Goal: Transaction & Acquisition: Purchase product/service

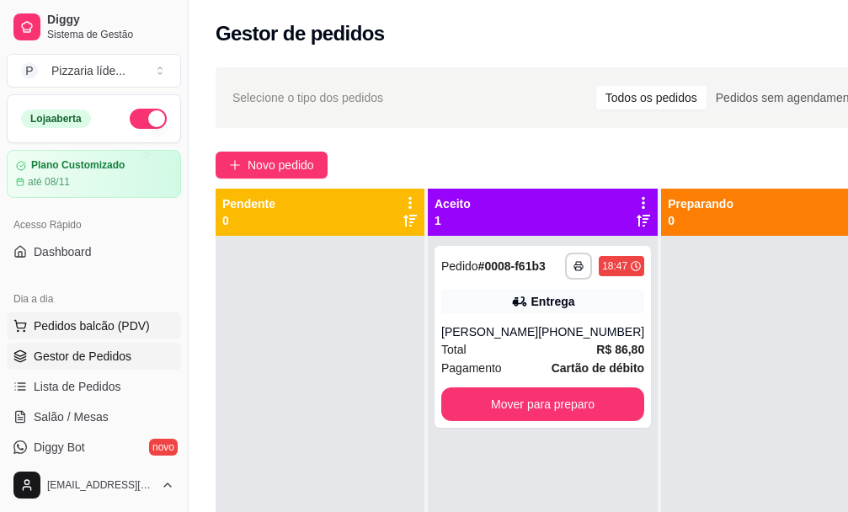
click at [54, 335] on button "Pedidos balcão (PDV)" at bounding box center [94, 326] width 174 height 27
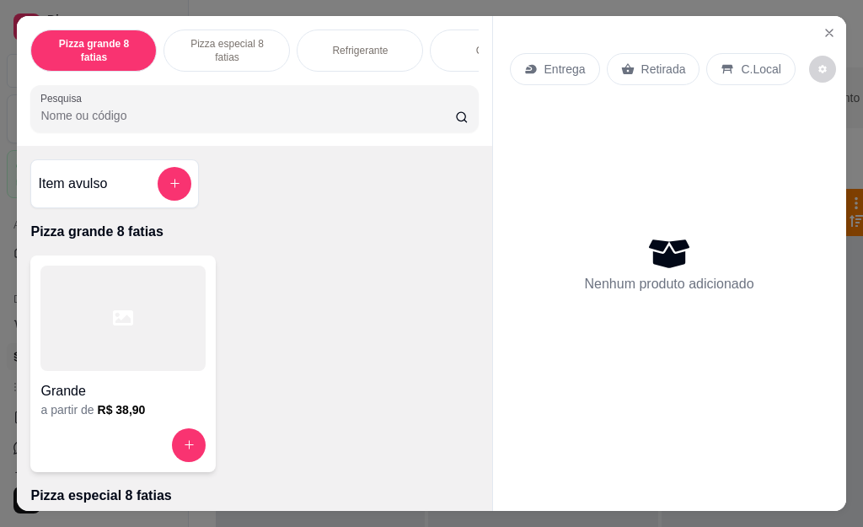
click at [128, 314] on div at bounding box center [122, 317] width 165 height 105
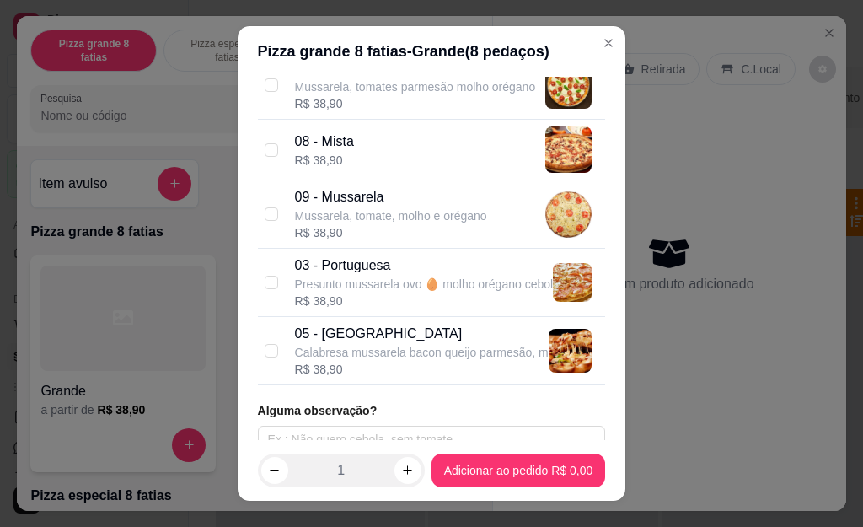
scroll to position [609, 0]
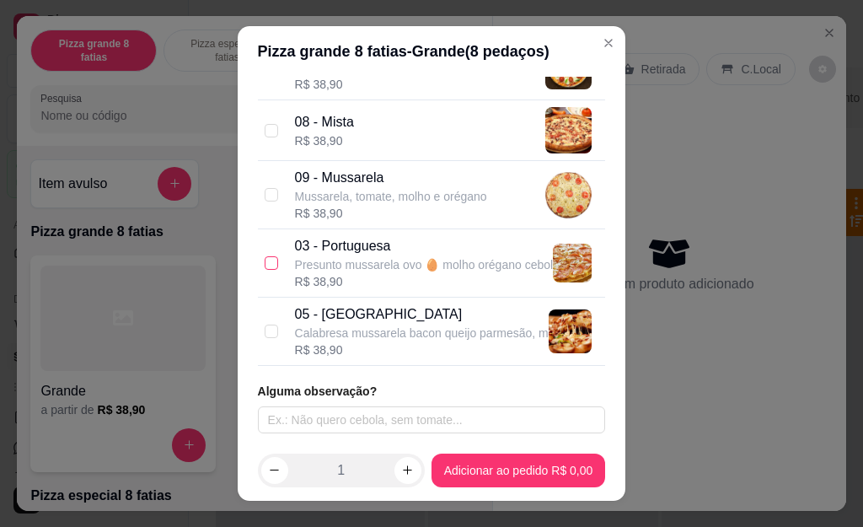
click at [265, 267] on input "checkbox" at bounding box center [271, 262] width 13 height 13
checkbox input "true"
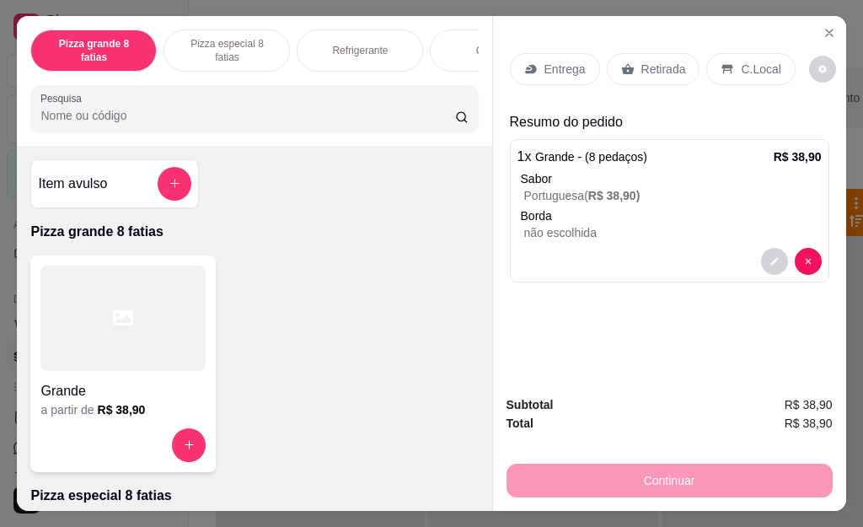
click at [645, 72] on div "Retirada" at bounding box center [654, 69] width 94 height 32
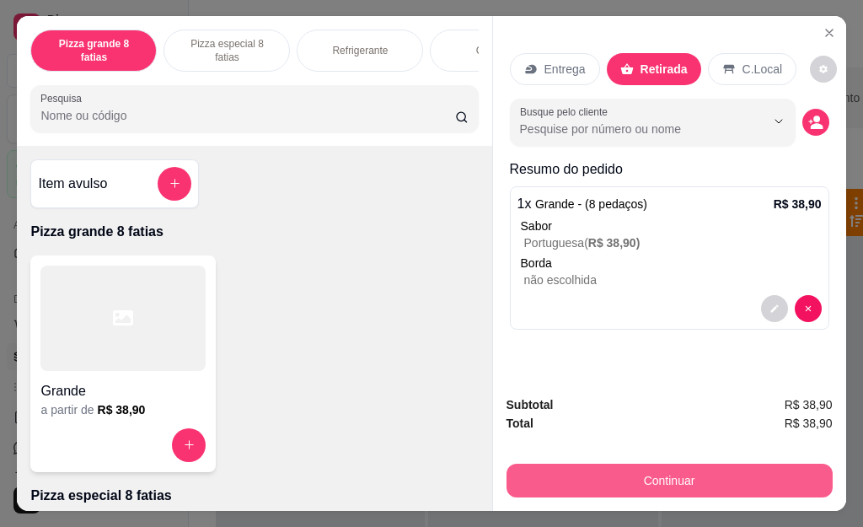
click at [667, 478] on button "Continuar" at bounding box center [669, 480] width 326 height 34
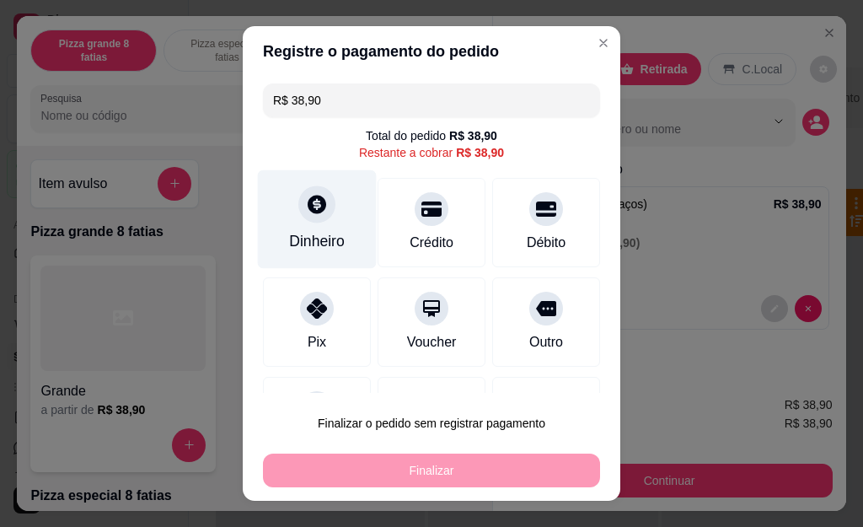
click at [307, 231] on div "Dinheiro" at bounding box center [317, 219] width 119 height 99
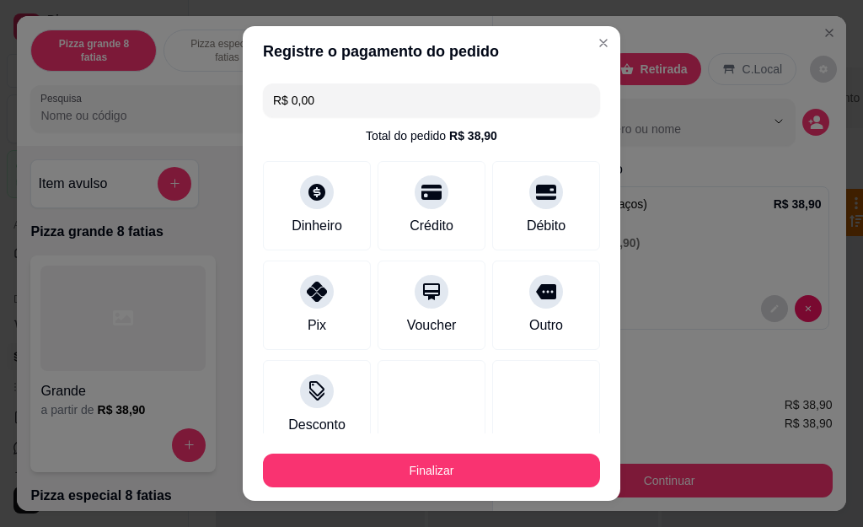
type input "R$ 0,00"
click at [463, 348] on div "Pix Voucher Outro" at bounding box center [431, 304] width 337 height 89
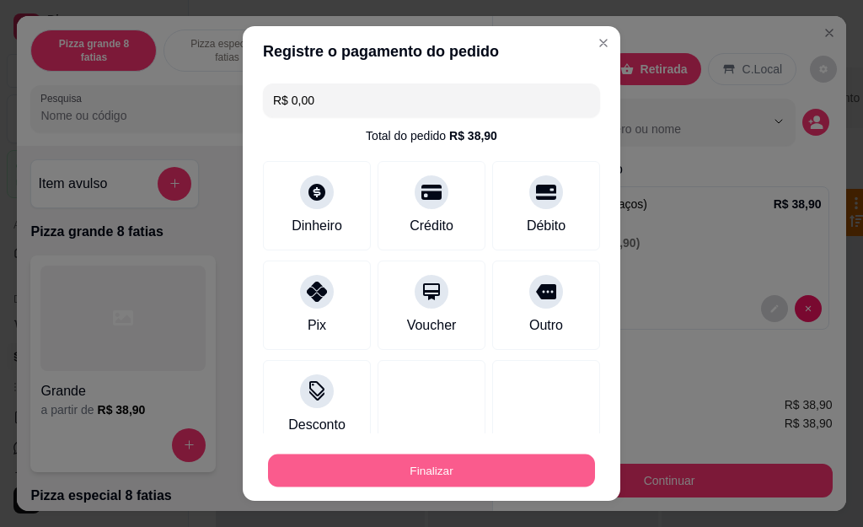
click at [415, 463] on button "Finalizar" at bounding box center [431, 469] width 327 height 33
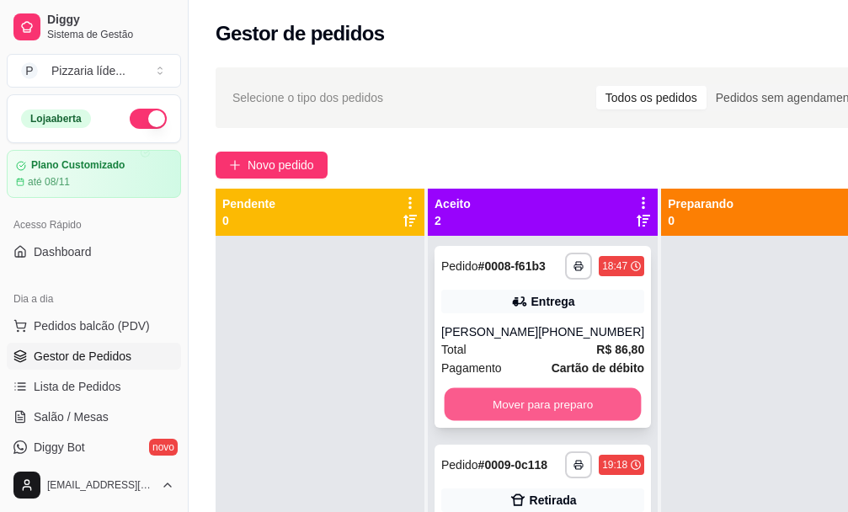
click at [500, 411] on button "Mover para preparo" at bounding box center [543, 404] width 197 height 33
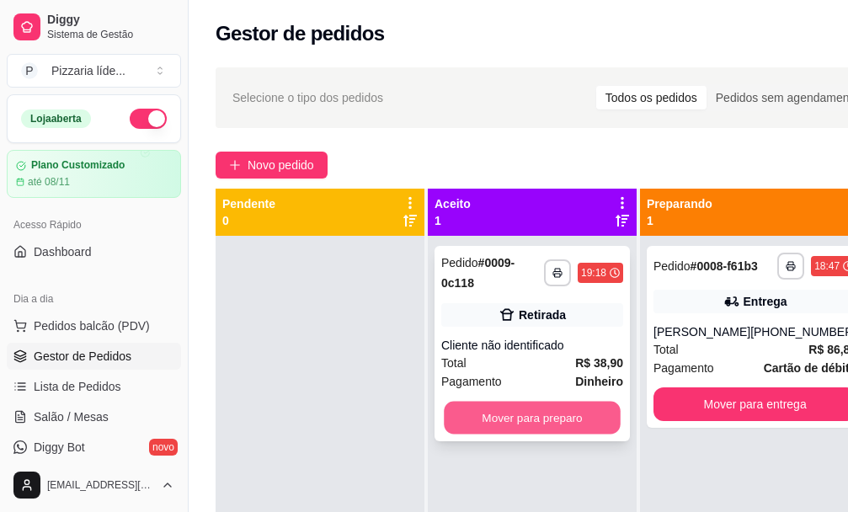
click at [497, 413] on button "Mover para preparo" at bounding box center [532, 418] width 177 height 33
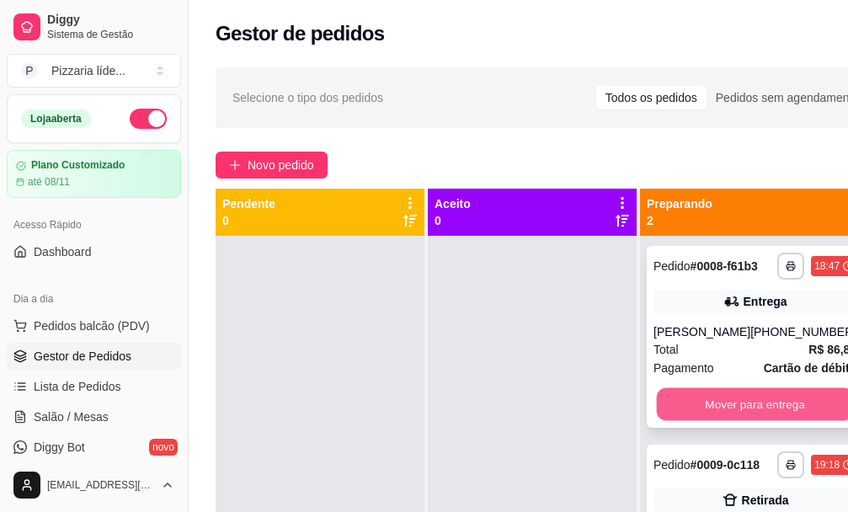
click at [723, 413] on button "Mover para entrega" at bounding box center [755, 404] width 197 height 33
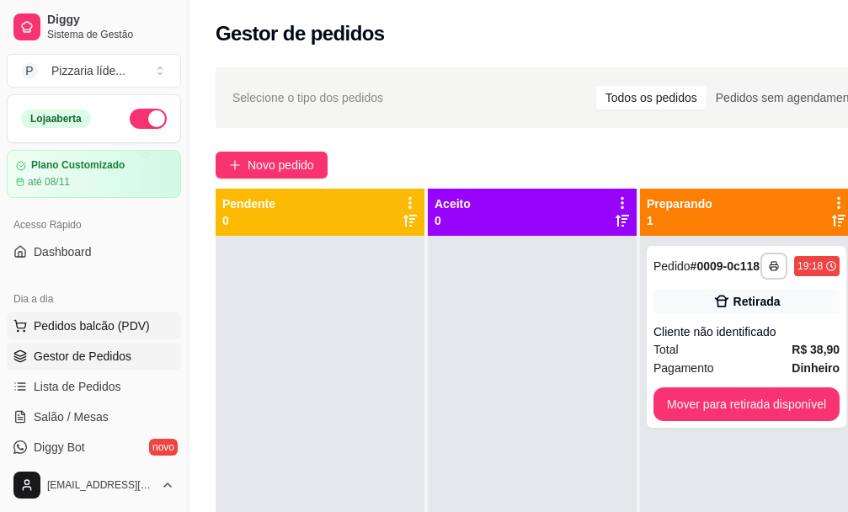
click at [78, 325] on span "Pedidos balcão (PDV)" at bounding box center [92, 326] width 116 height 17
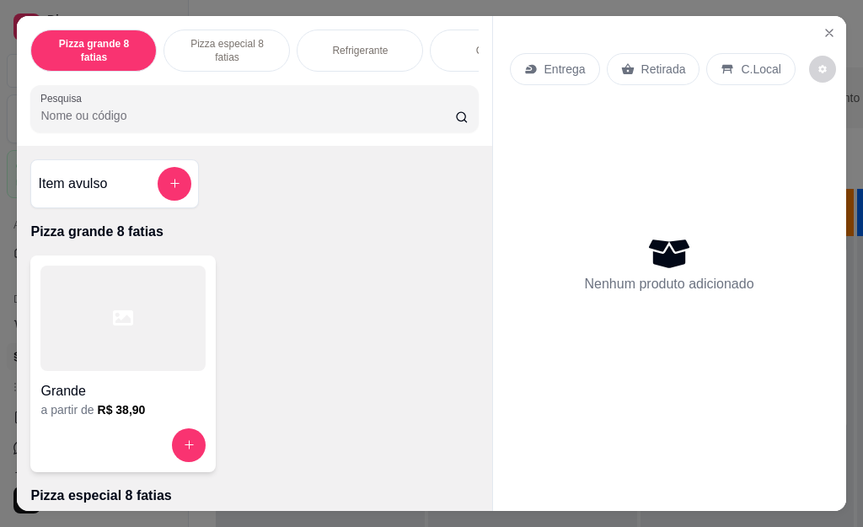
click at [85, 337] on div at bounding box center [122, 317] width 165 height 105
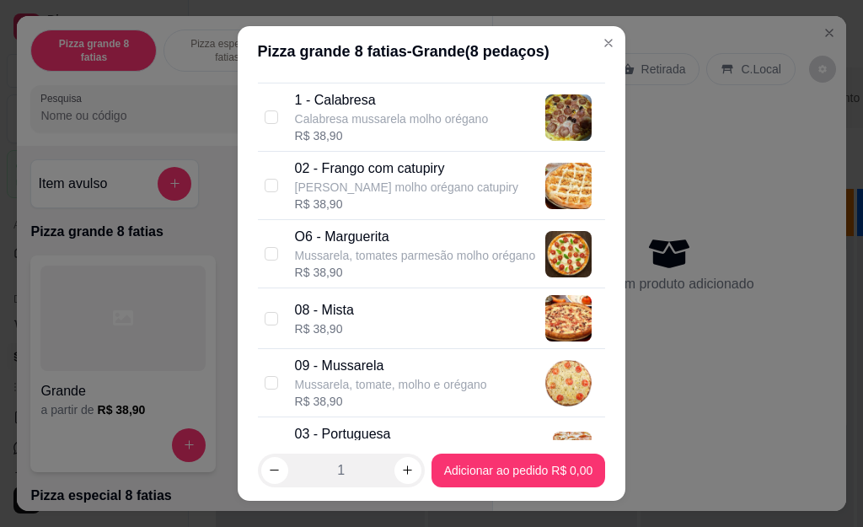
scroll to position [506, 0]
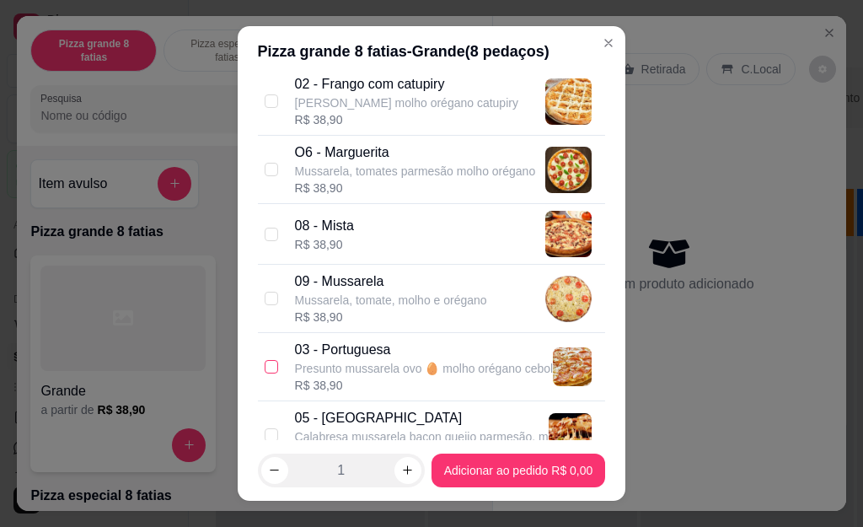
click at [265, 365] on input "checkbox" at bounding box center [271, 366] width 13 height 13
checkbox input "true"
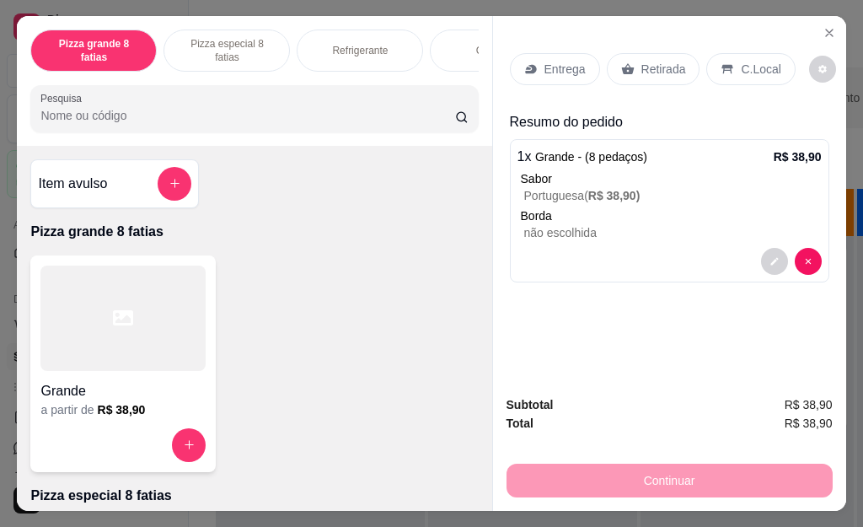
click at [565, 69] on p "Entrega" at bounding box center [564, 69] width 41 height 17
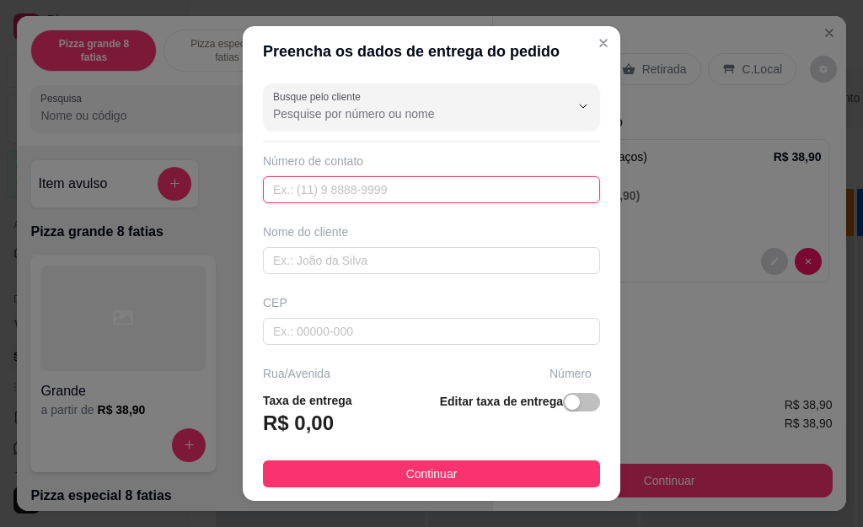
click at [281, 190] on input "text" at bounding box center [431, 189] width 337 height 27
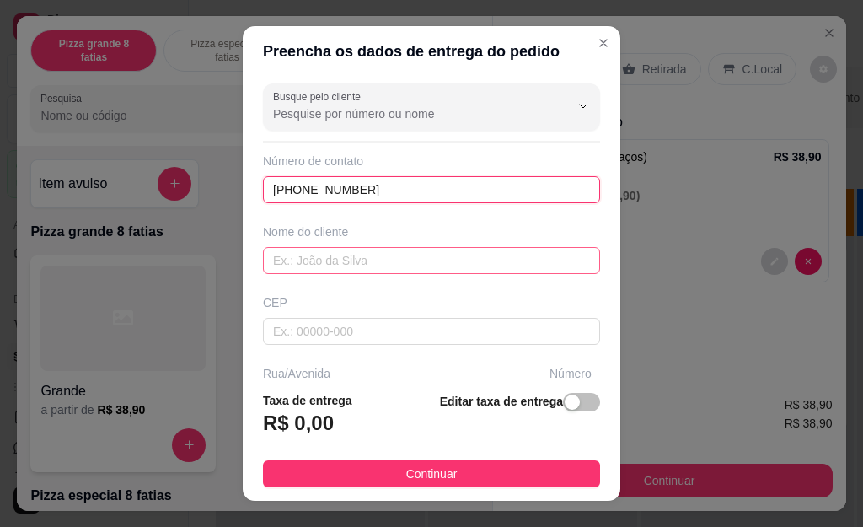
type input "[PHONE_NUMBER]"
click at [278, 265] on input "text" at bounding box center [431, 260] width 337 height 27
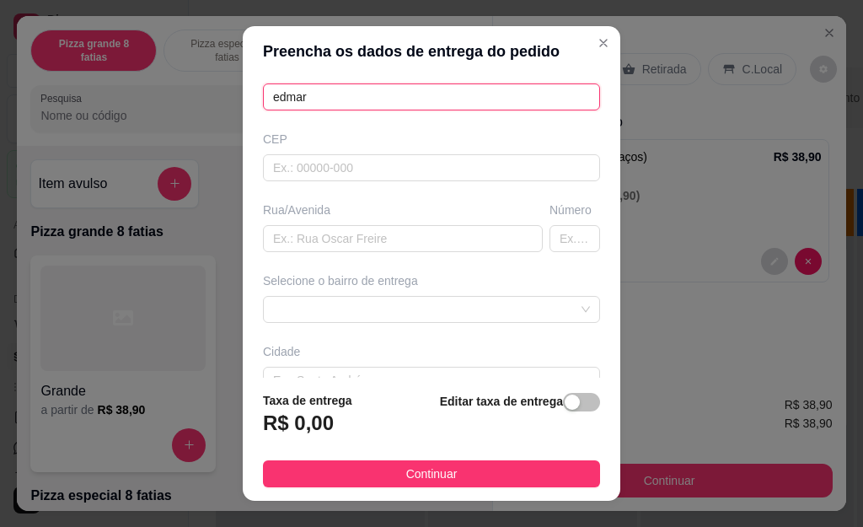
scroll to position [169, 0]
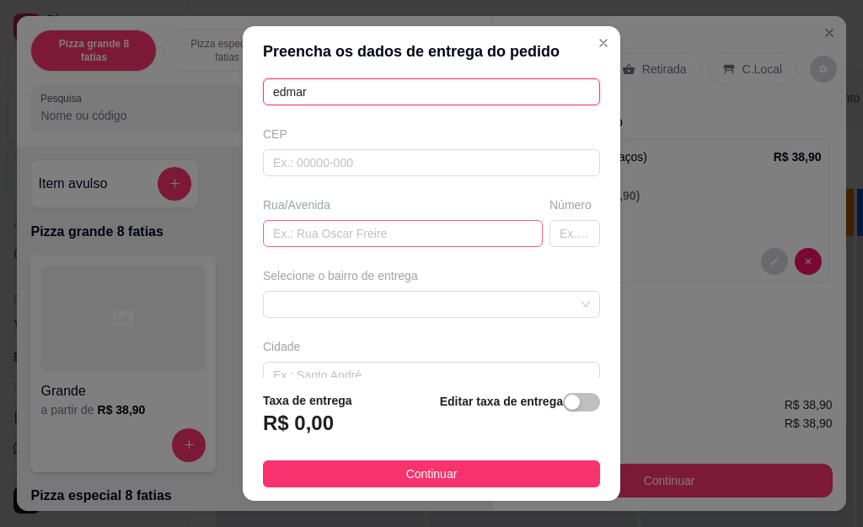
type input "edmar"
click at [289, 233] on input "text" at bounding box center [403, 233] width 280 height 27
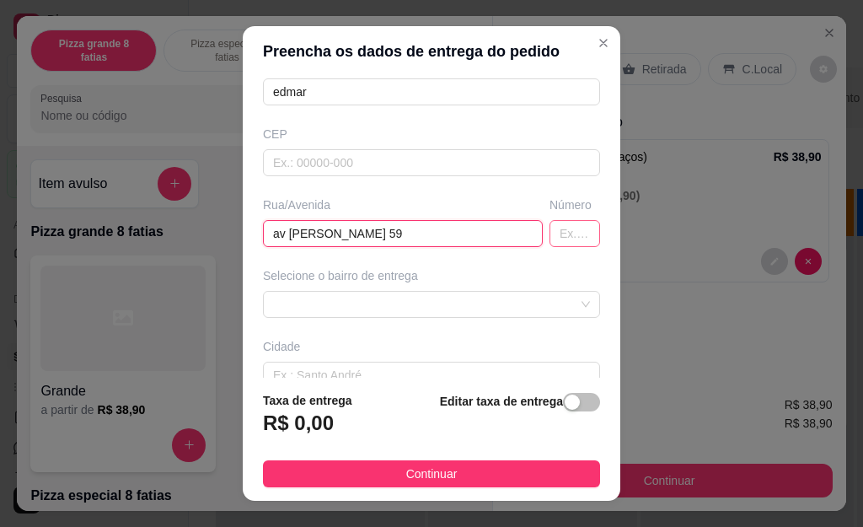
type input "av [PERSON_NAME] 59"
click at [559, 235] on input "text" at bounding box center [574, 233] width 51 height 27
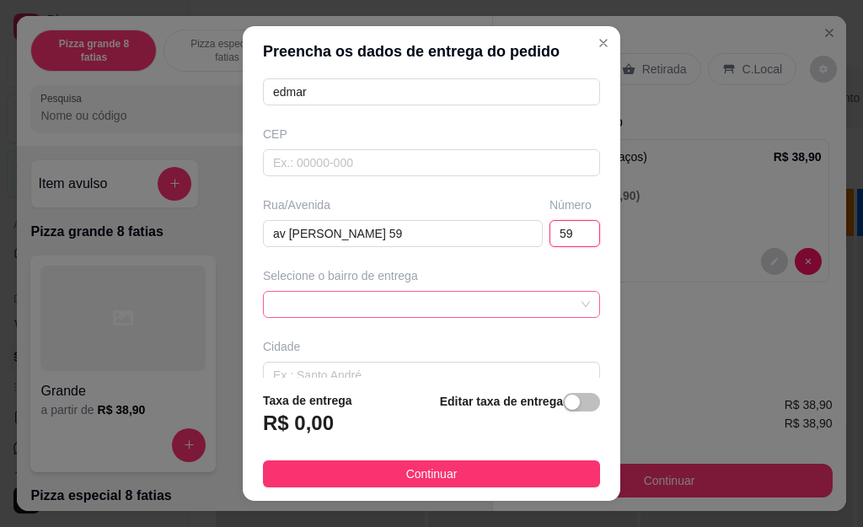
click at [554, 300] on div at bounding box center [431, 304] width 337 height 27
type input "59"
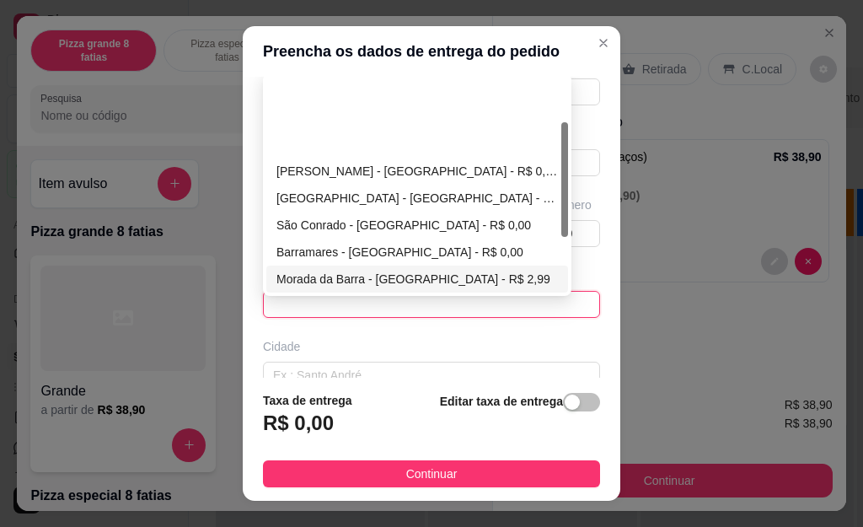
scroll to position [84, 0]
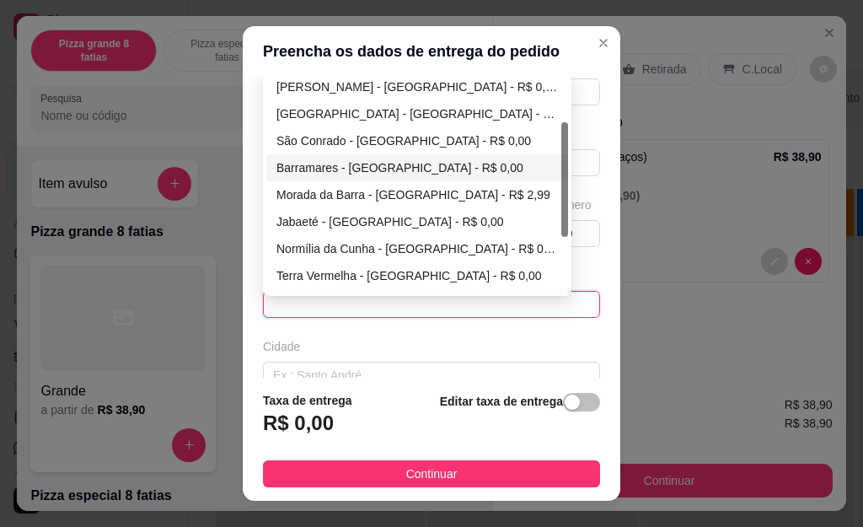
click at [317, 170] on div "Barramares - [GEOGRAPHIC_DATA] - R$ 0,00" at bounding box center [416, 167] width 281 height 19
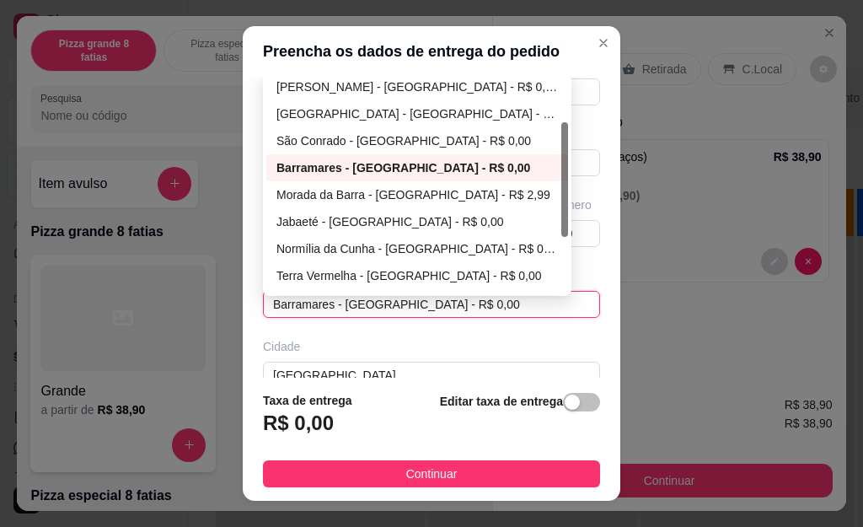
type input "[GEOGRAPHIC_DATA]"
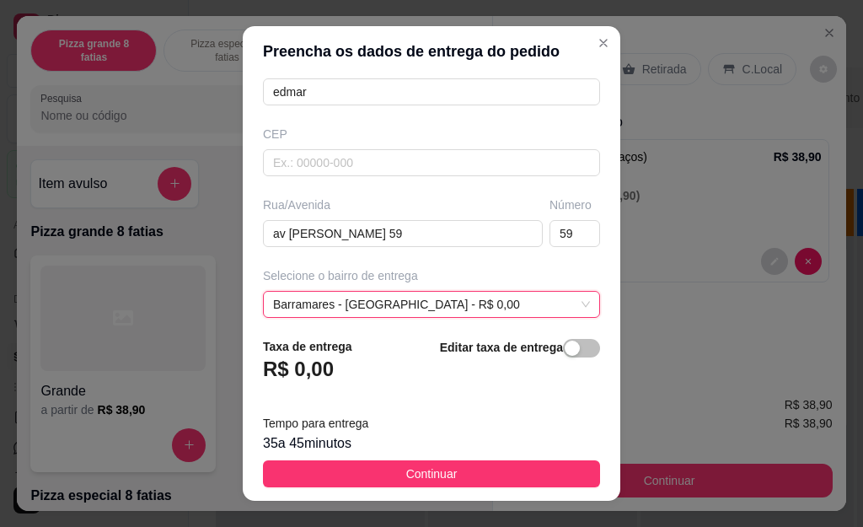
scroll to position [321, 0]
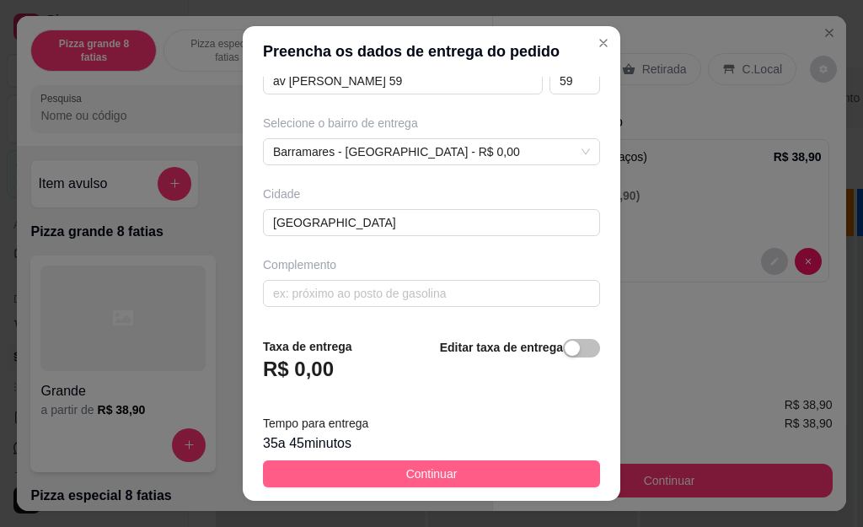
click at [424, 464] on span "Continuar" at bounding box center [431, 473] width 51 height 19
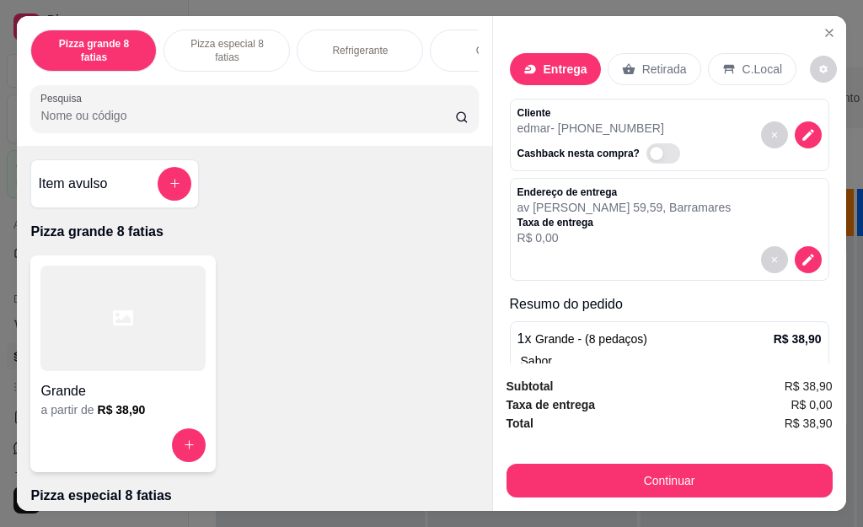
scroll to position [124, 0]
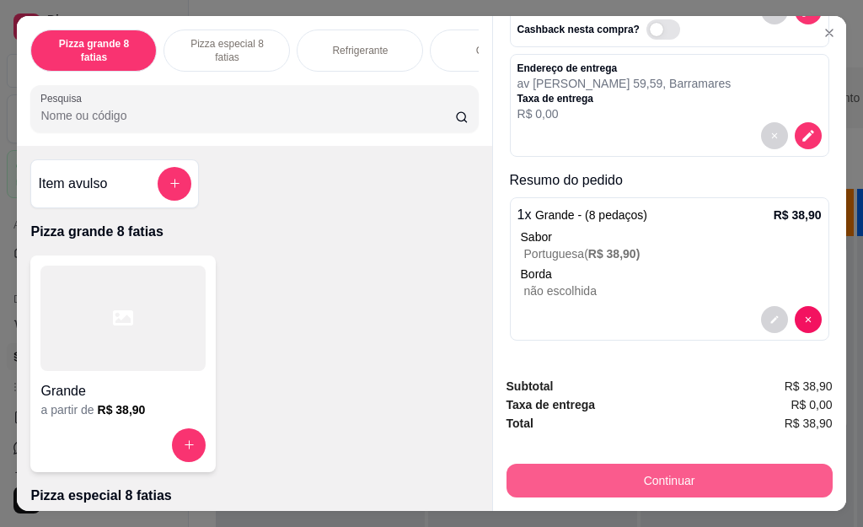
click at [656, 463] on button "Continuar" at bounding box center [669, 480] width 326 height 34
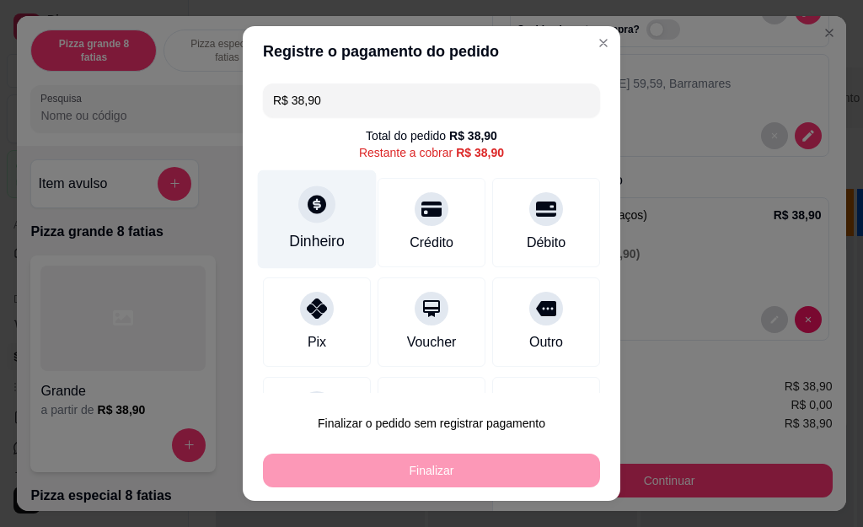
click at [289, 217] on div "Dinheiro" at bounding box center [317, 219] width 119 height 99
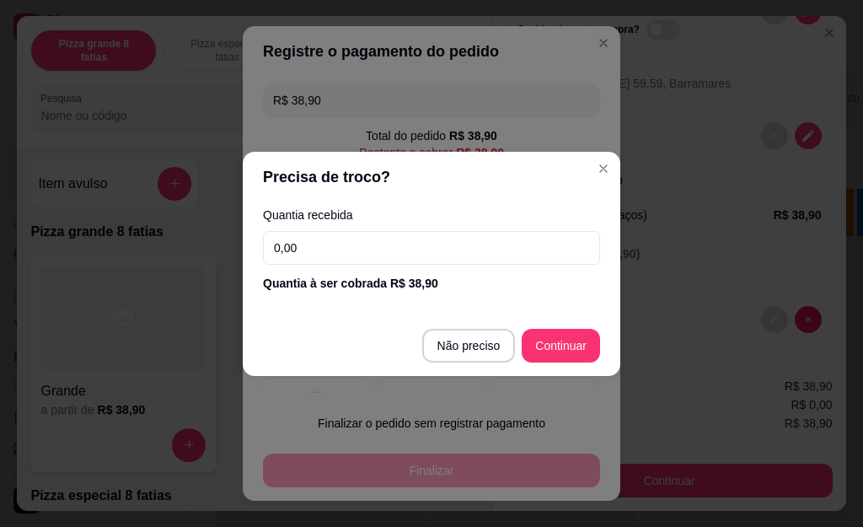
click at [333, 245] on input "0,00" at bounding box center [431, 248] width 337 height 34
type input "50,00"
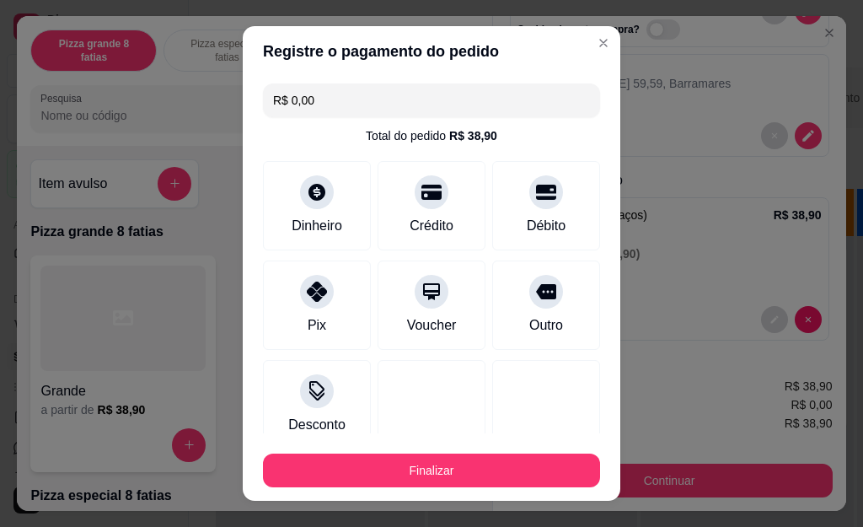
type input "R$ 0,00"
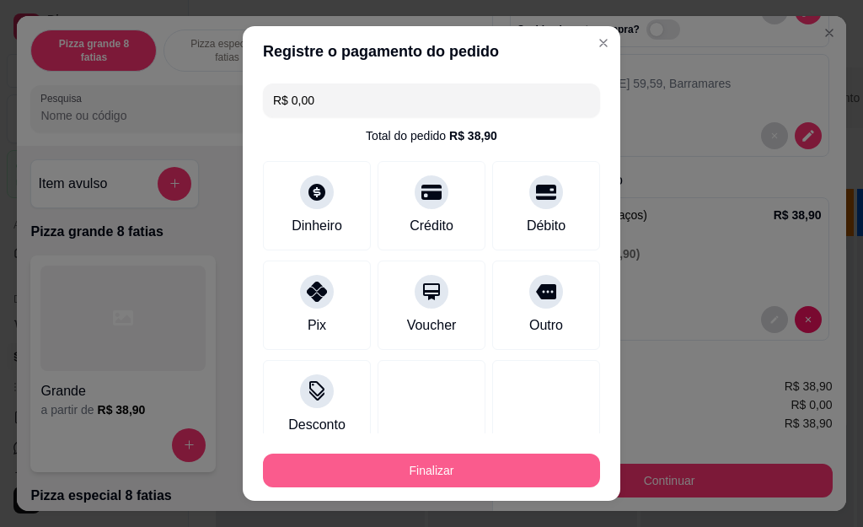
click at [386, 472] on button "Finalizar" at bounding box center [431, 470] width 337 height 34
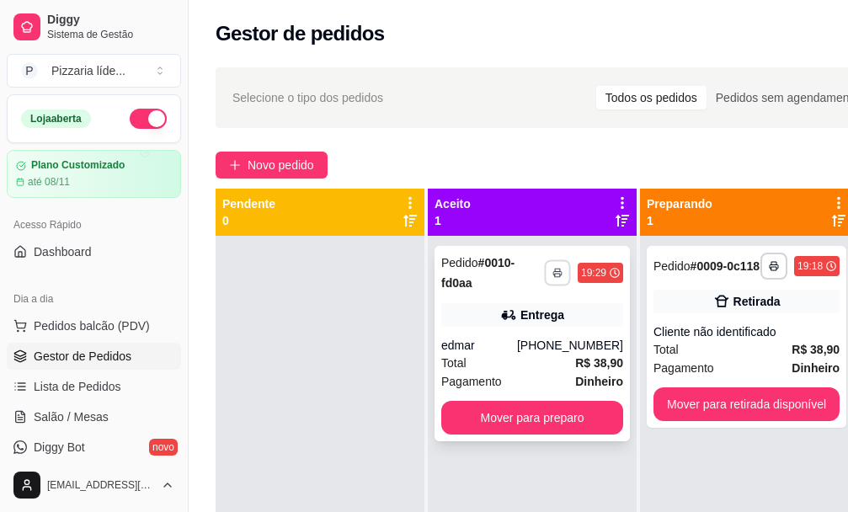
click at [555, 268] on icon "button" at bounding box center [558, 273] width 10 height 10
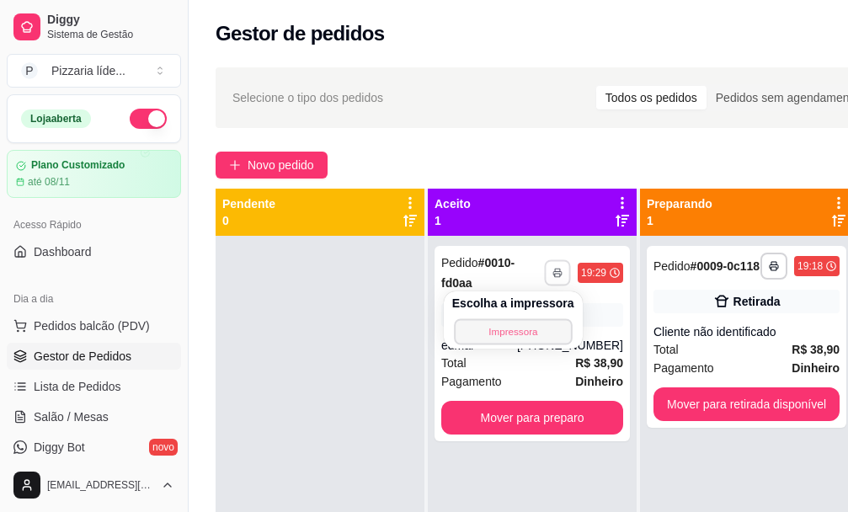
click at [500, 334] on button "Impressora" at bounding box center [513, 331] width 118 height 26
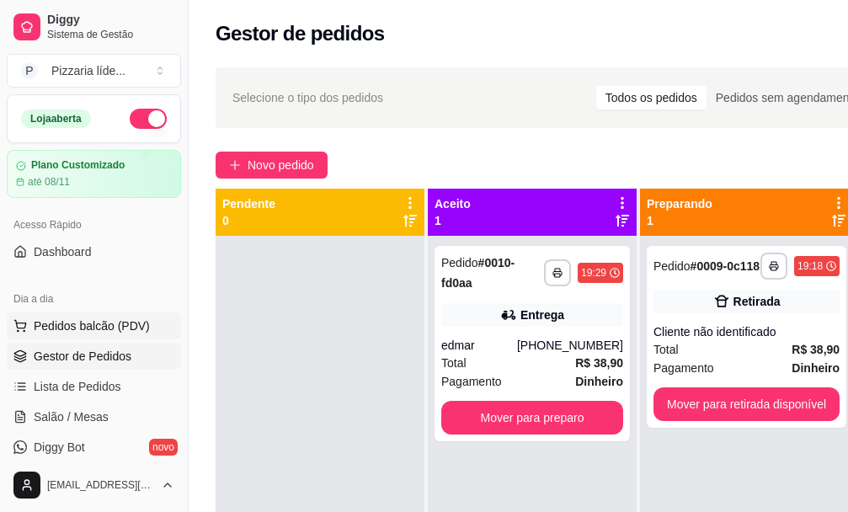
click at [93, 320] on span "Pedidos balcão (PDV)" at bounding box center [92, 326] width 116 height 17
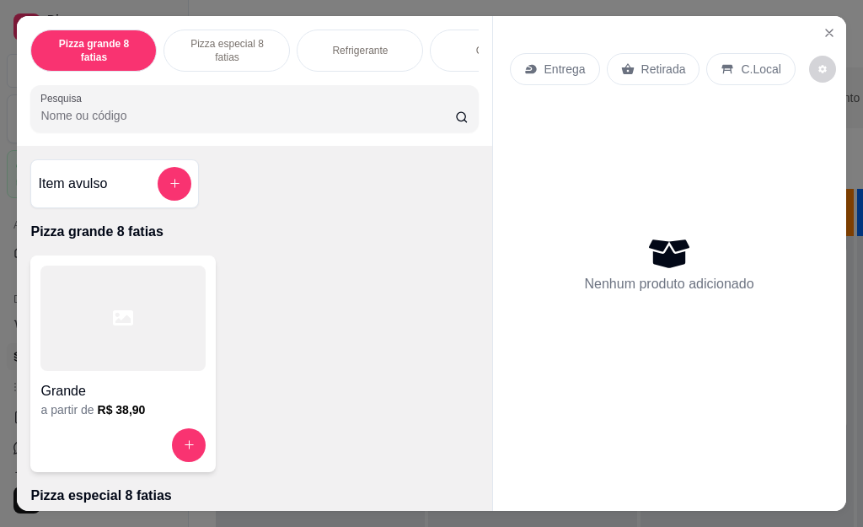
click at [103, 313] on div at bounding box center [122, 317] width 165 height 105
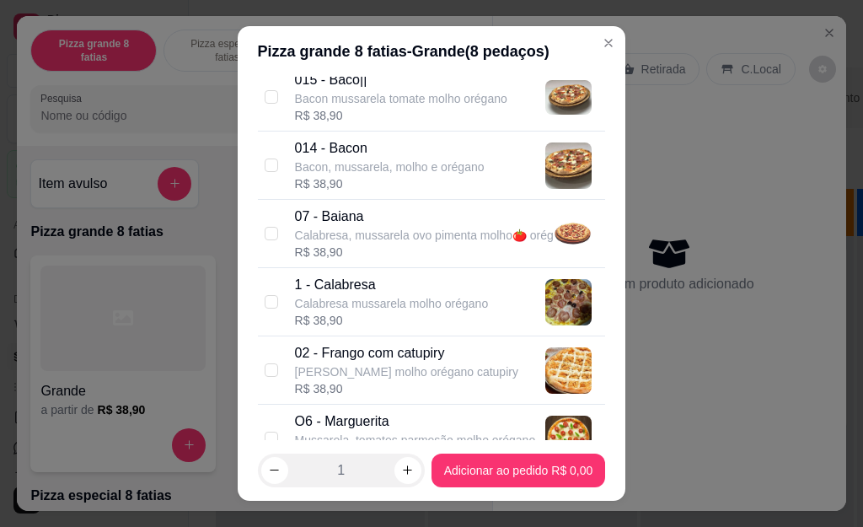
scroll to position [421, 0]
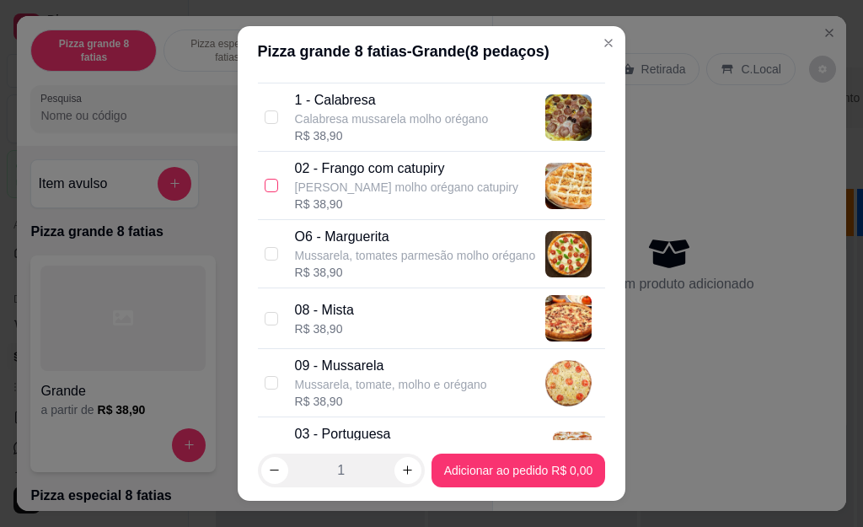
click at [267, 185] on input "checkbox" at bounding box center [271, 185] width 13 height 13
checkbox input "true"
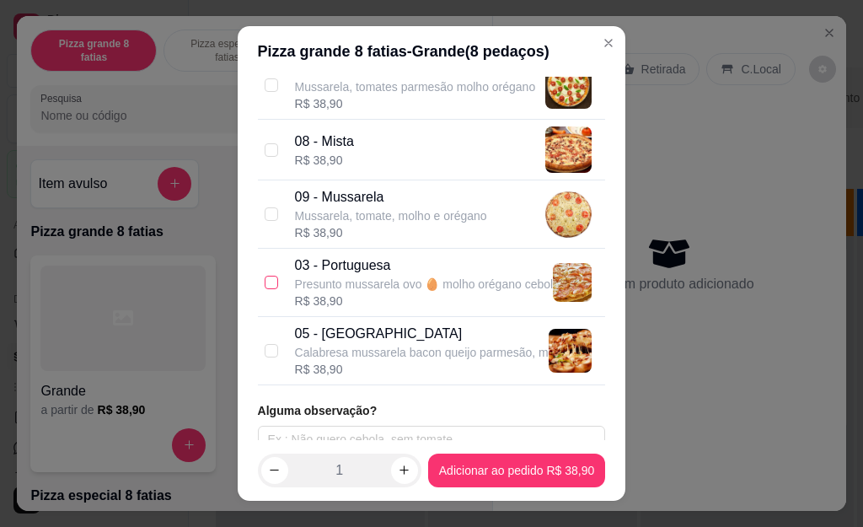
click at [265, 279] on input "checkbox" at bounding box center [271, 282] width 13 height 13
checkbox input "true"
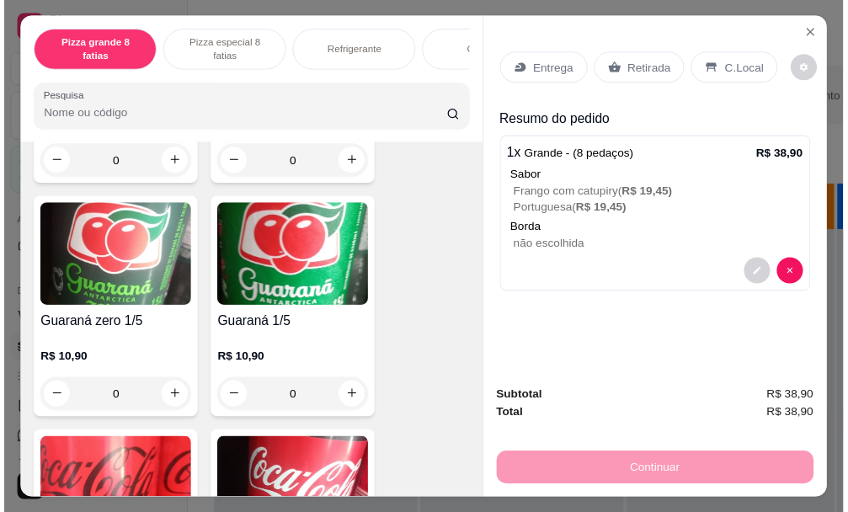
scroll to position [2191, 0]
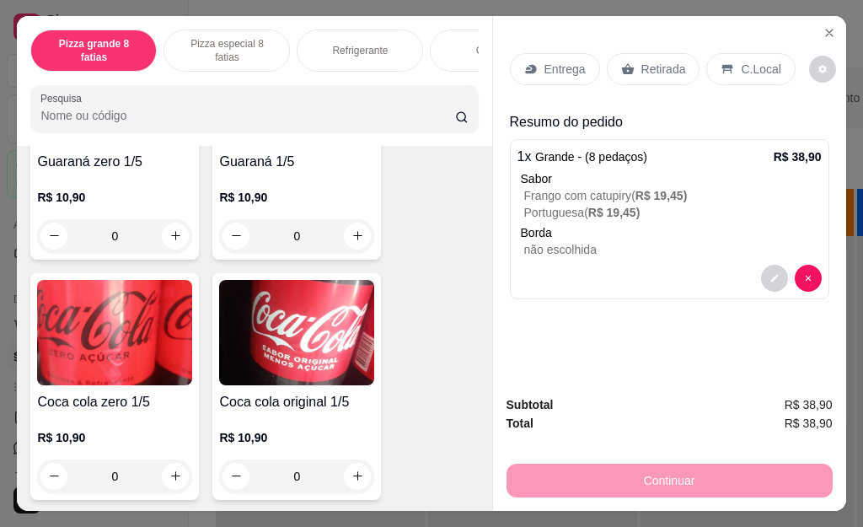
click at [122, 339] on img at bounding box center [114, 332] width 155 height 105
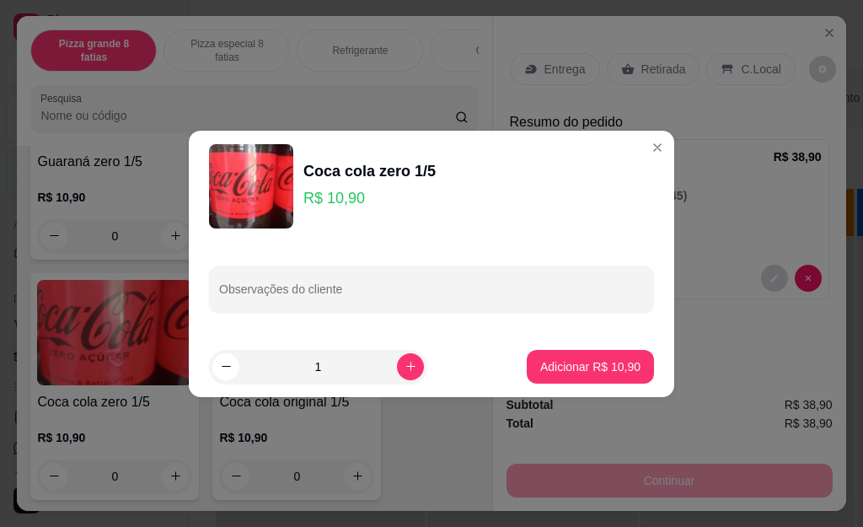
click at [597, 367] on p "Adicionar R$ 10,90" at bounding box center [590, 366] width 100 height 17
type input "1"
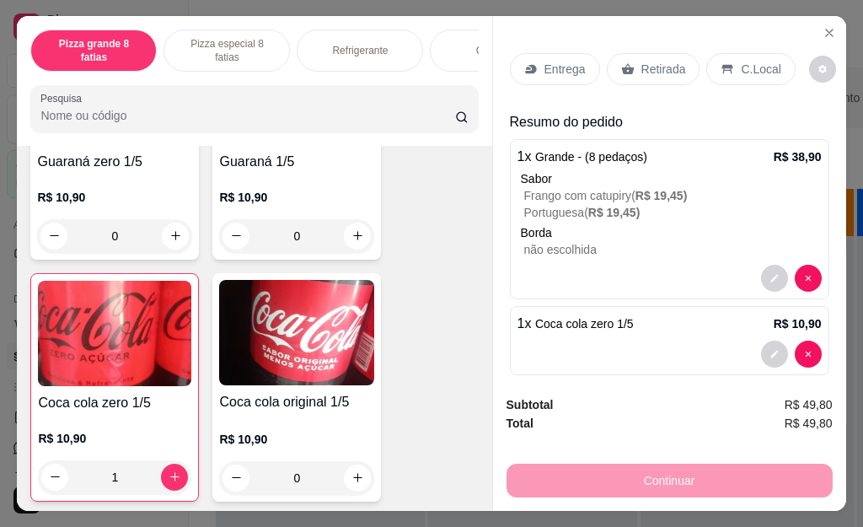
click at [641, 62] on p "Retirada" at bounding box center [663, 69] width 45 height 17
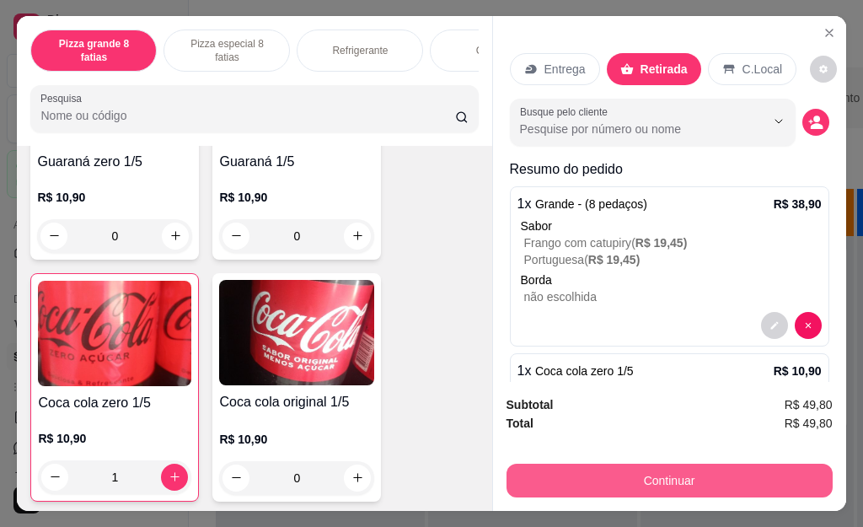
click at [612, 463] on button "Continuar" at bounding box center [669, 480] width 326 height 34
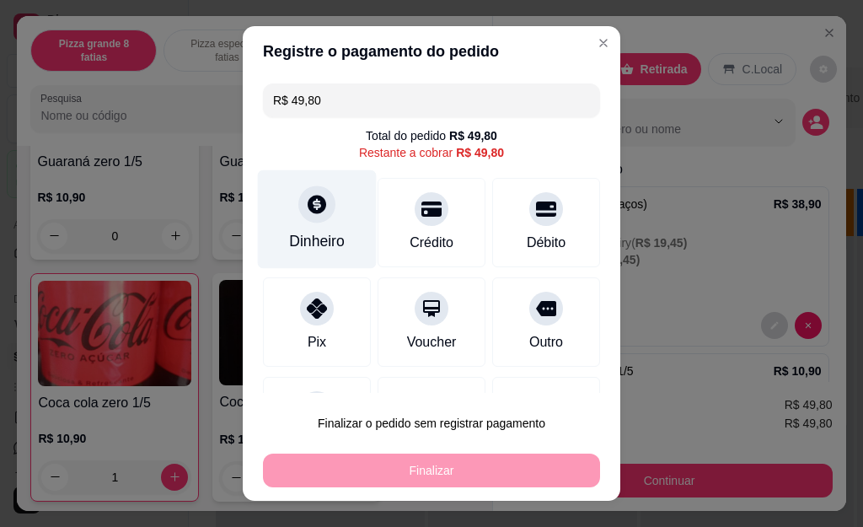
click at [316, 198] on div at bounding box center [316, 204] width 37 height 37
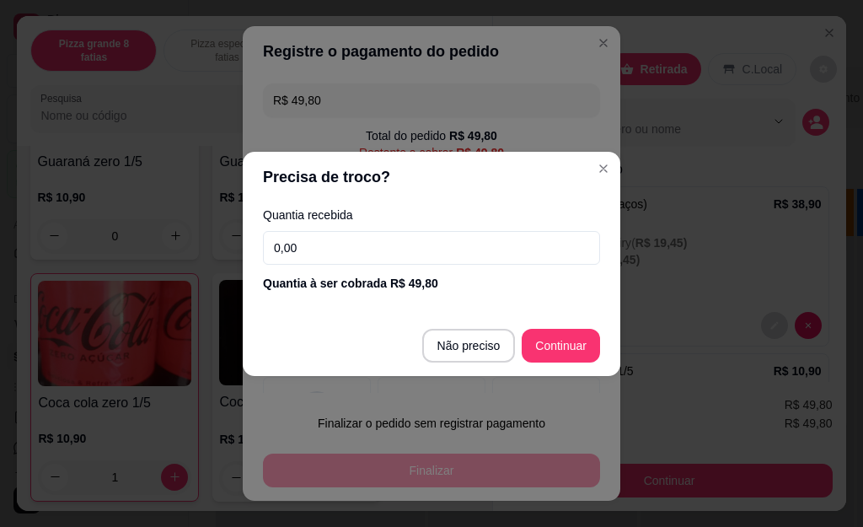
click at [288, 210] on label "Quantia recebida" at bounding box center [431, 215] width 337 height 12
click at [548, 345] on div "Outro" at bounding box center [546, 321] width 108 height 89
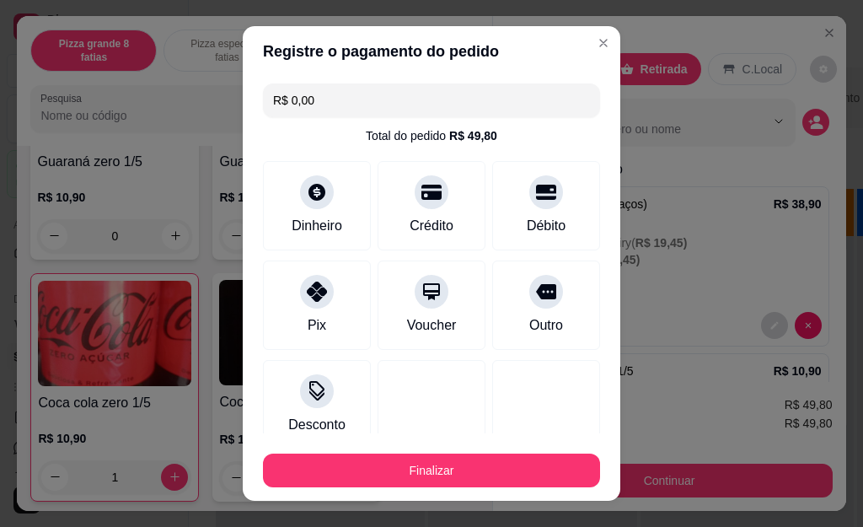
type input "R$ 0,00"
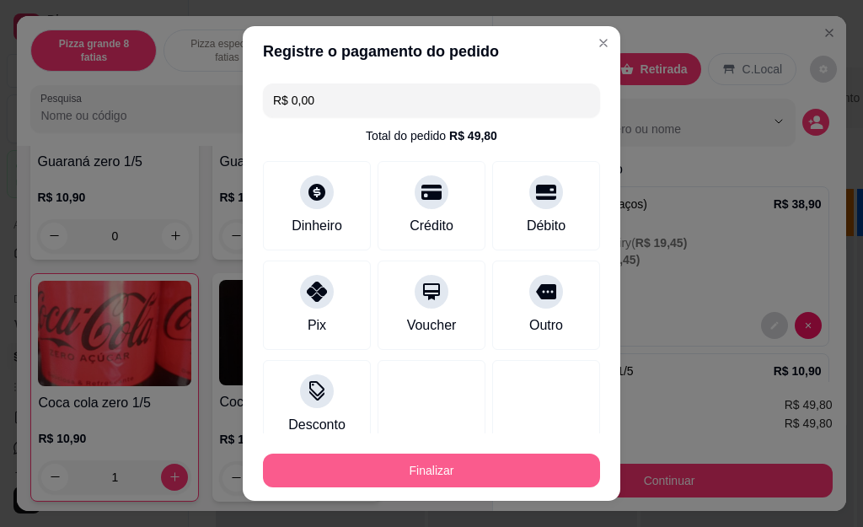
click at [423, 464] on button "Finalizar" at bounding box center [431, 470] width 337 height 34
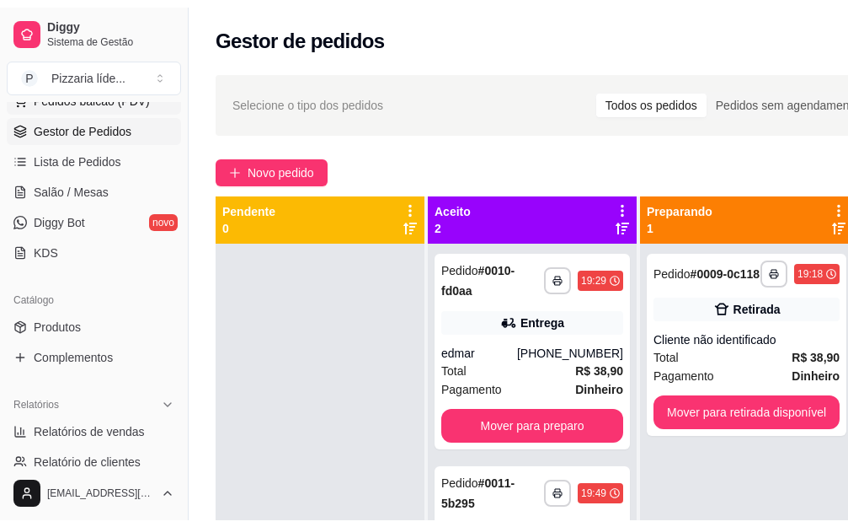
scroll to position [253, 0]
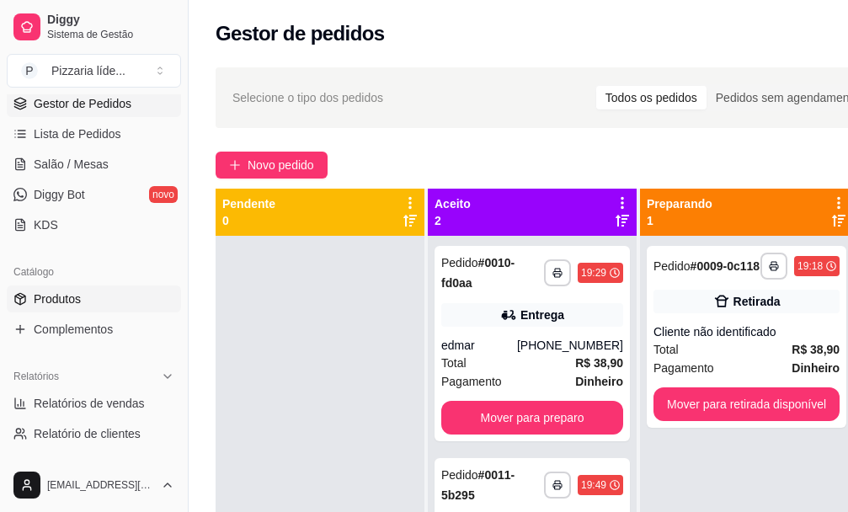
click at [69, 297] on span "Produtos" at bounding box center [57, 299] width 47 height 17
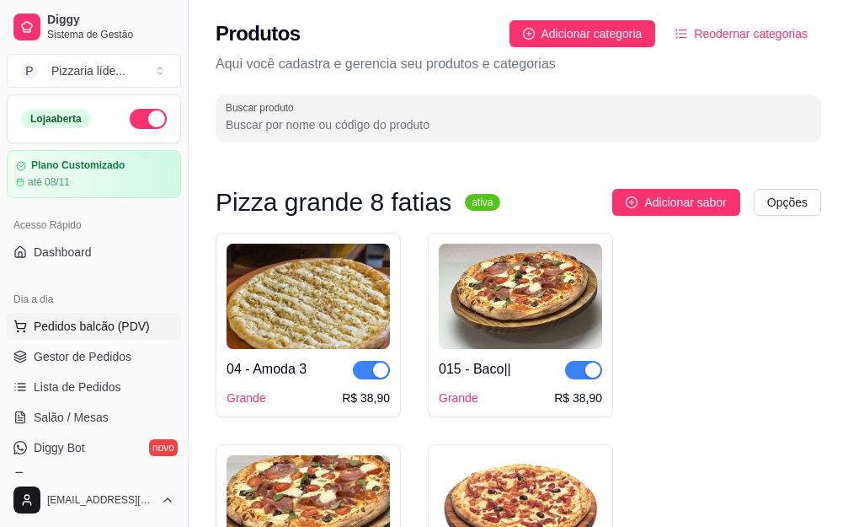
click at [92, 328] on span "Pedidos balcão (PDV)" at bounding box center [92, 326] width 116 height 17
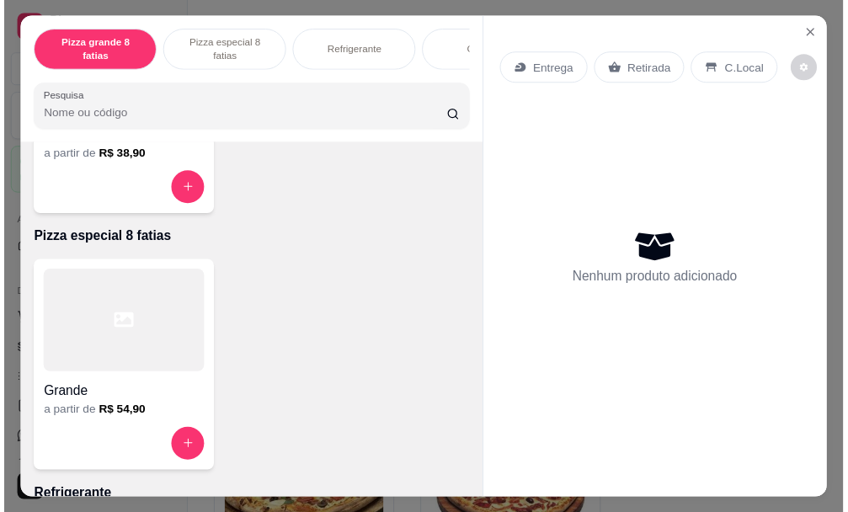
scroll to position [337, 0]
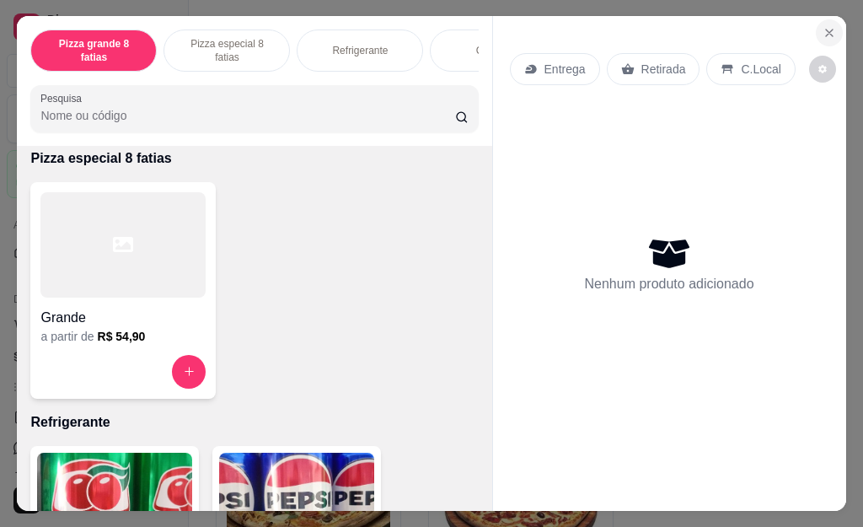
click at [826, 29] on icon "Close" at bounding box center [829, 32] width 7 height 7
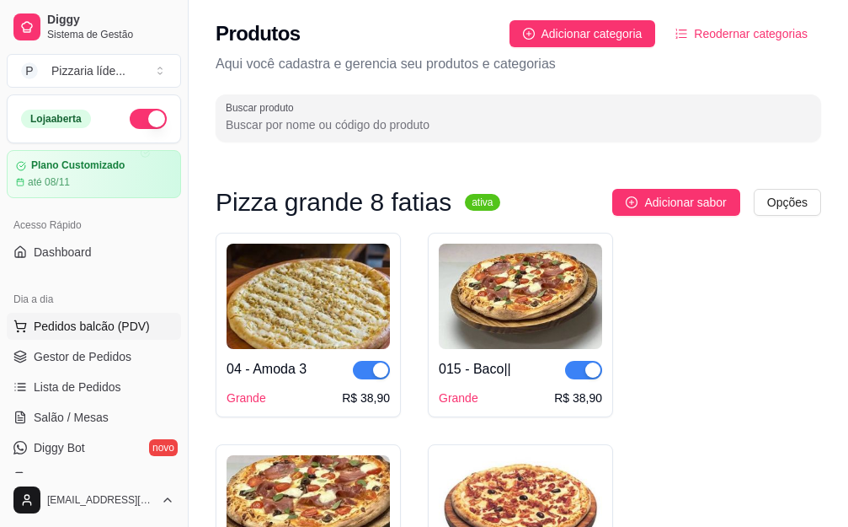
click at [55, 320] on span "Pedidos balcão (PDV)" at bounding box center [92, 326] width 116 height 17
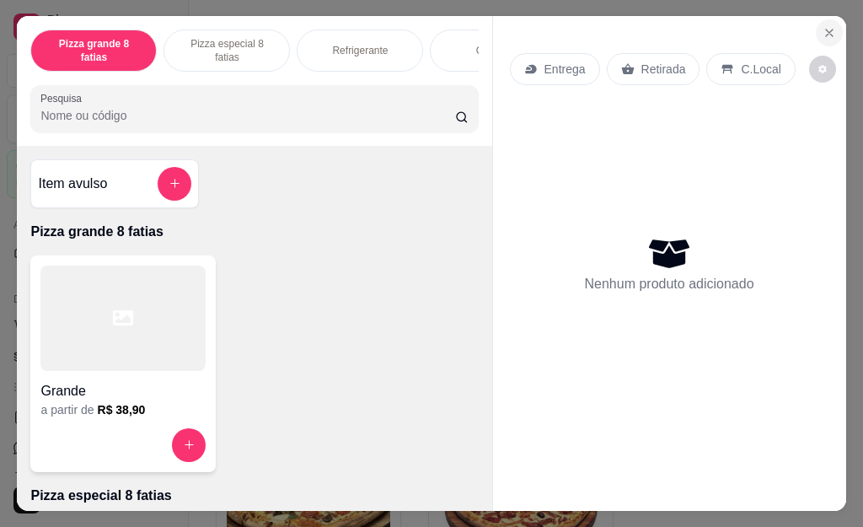
click at [827, 26] on icon "Close" at bounding box center [828, 32] width 13 height 13
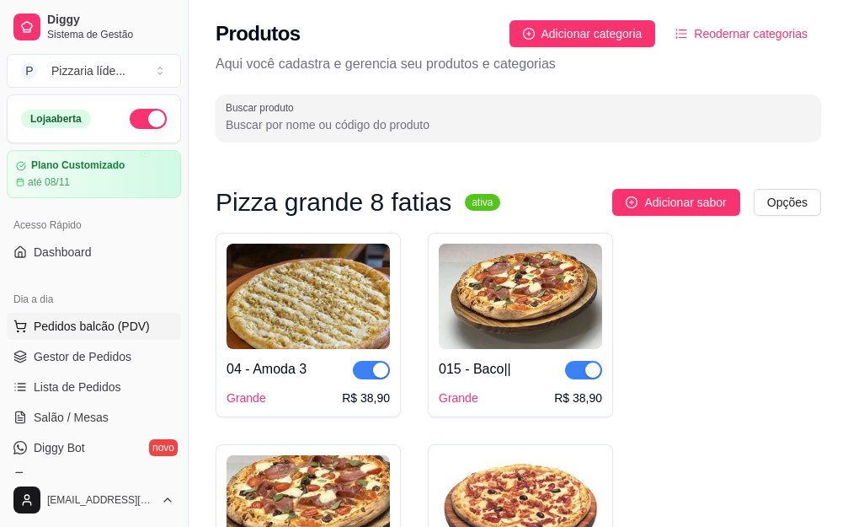
click at [49, 332] on span "Pedidos balcão (PDV)" at bounding box center [92, 326] width 116 height 17
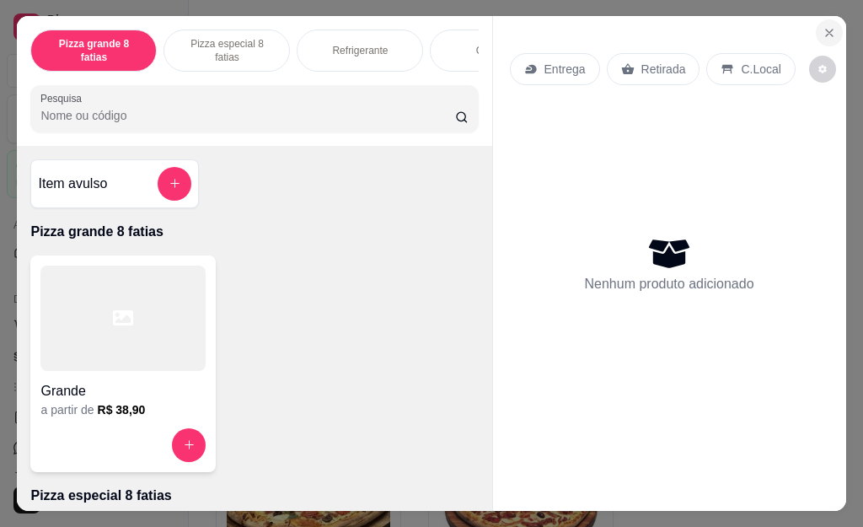
click at [822, 26] on icon "Close" at bounding box center [828, 32] width 13 height 13
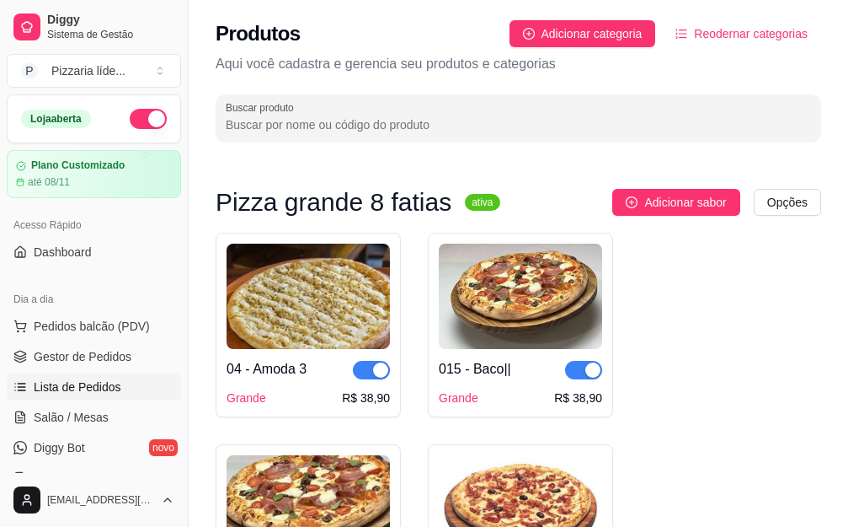
click at [91, 389] on span "Lista de Pedidos" at bounding box center [78, 386] width 88 height 17
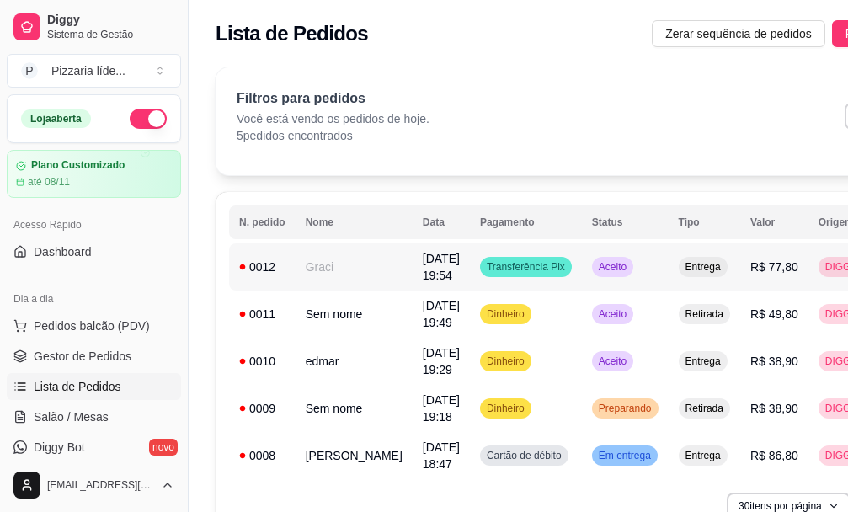
click at [470, 283] on td "Transferência Pix" at bounding box center [526, 266] width 112 height 47
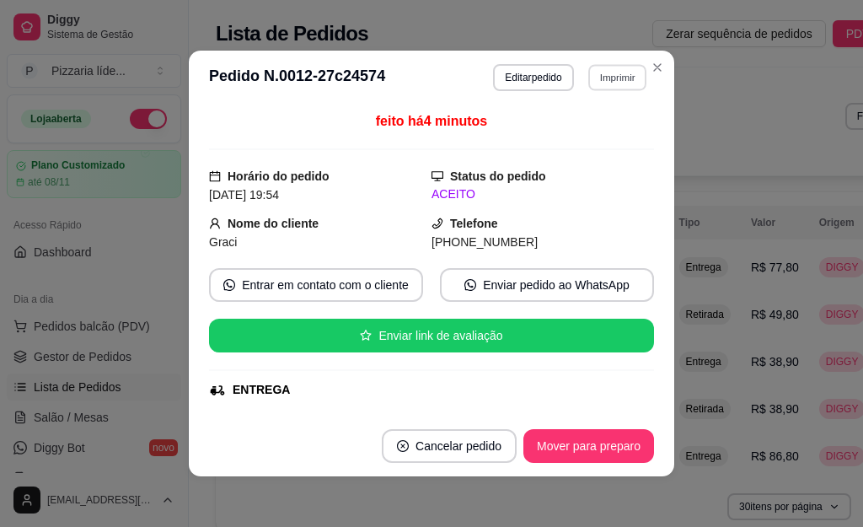
click at [622, 76] on button "Imprimir" at bounding box center [617, 77] width 58 height 26
click at [587, 134] on button "Impressora" at bounding box center [581, 136] width 118 height 26
click at [596, 73] on button "Imprimir" at bounding box center [617, 77] width 60 height 27
click at [563, 136] on button "Impressora" at bounding box center [580, 136] width 122 height 27
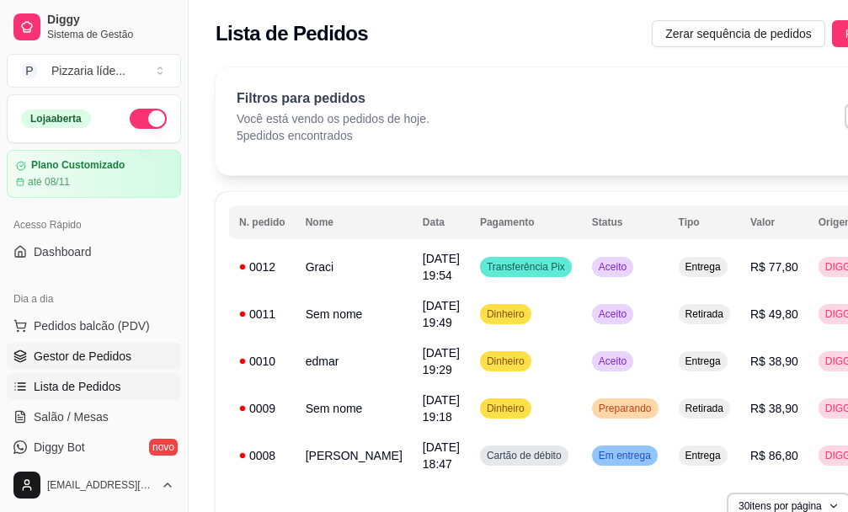
click at [111, 361] on span "Gestor de Pedidos" at bounding box center [83, 356] width 98 height 17
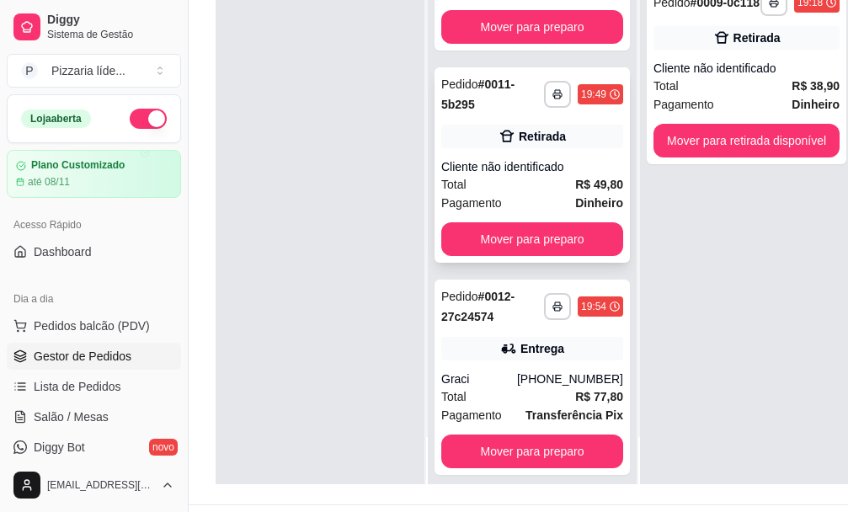
scroll to position [271, 0]
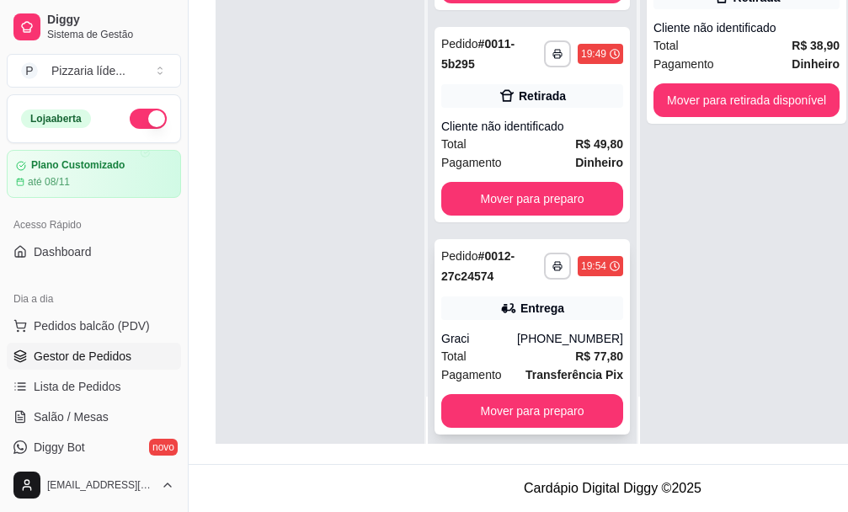
click at [494, 347] on div "Total R$ 77,80" at bounding box center [532, 356] width 182 height 19
click at [538, 233] on div "[PHONE_NUMBER]" at bounding box center [536, 242] width 223 height 19
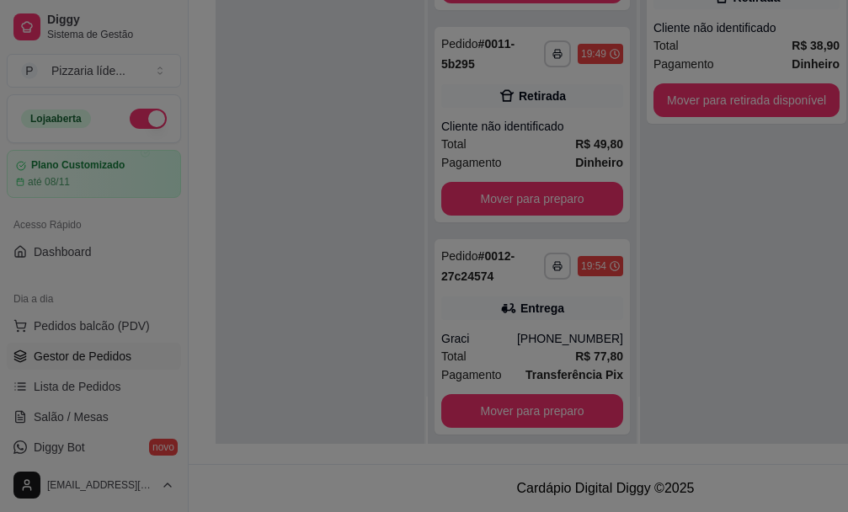
scroll to position [257, 0]
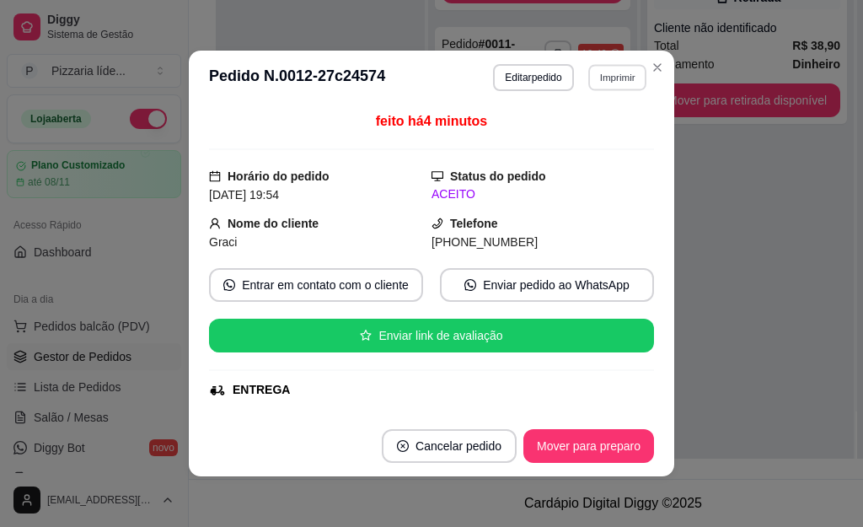
click at [614, 67] on button "Imprimir" at bounding box center [617, 77] width 58 height 26
click at [568, 130] on button "Impressora" at bounding box center [580, 136] width 118 height 26
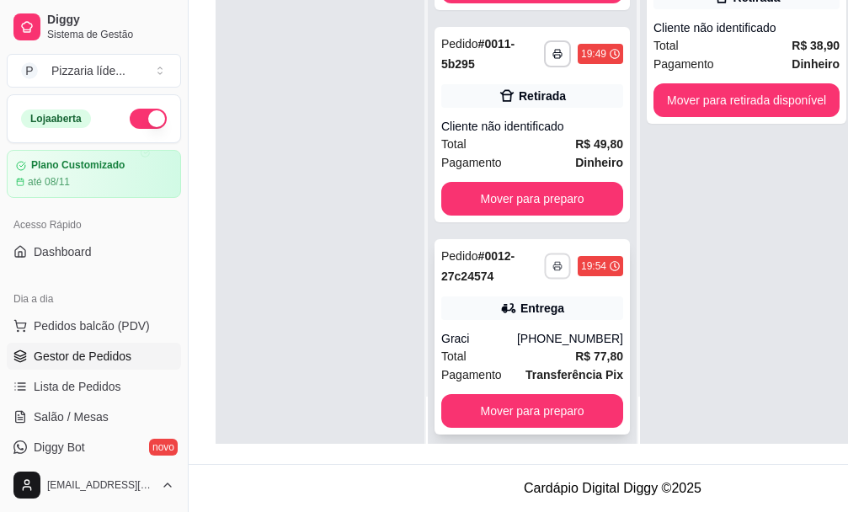
click at [553, 261] on icon "button" at bounding box center [558, 266] width 10 height 10
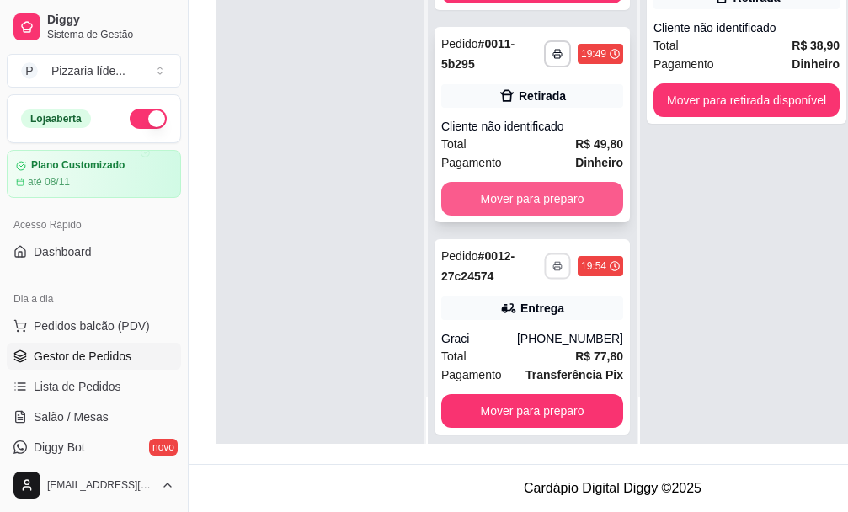
click at [518, 182] on button "Mover para preparo" at bounding box center [532, 199] width 182 height 34
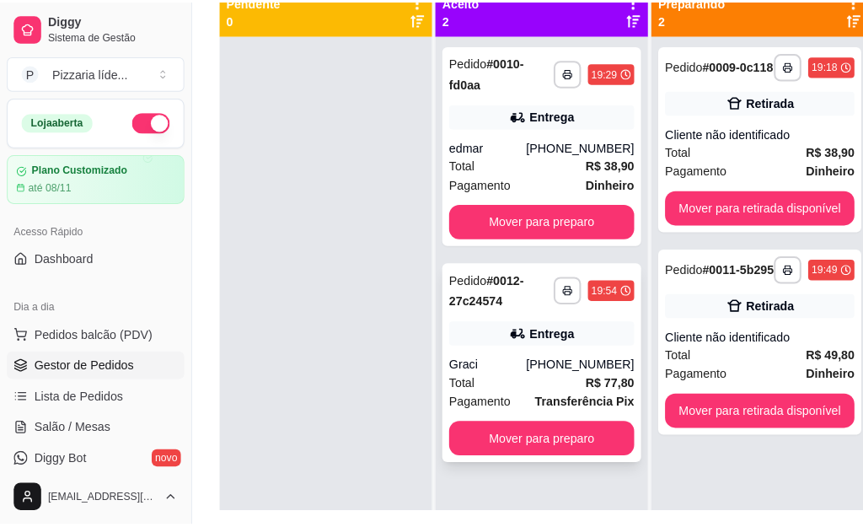
scroll to position [173, 0]
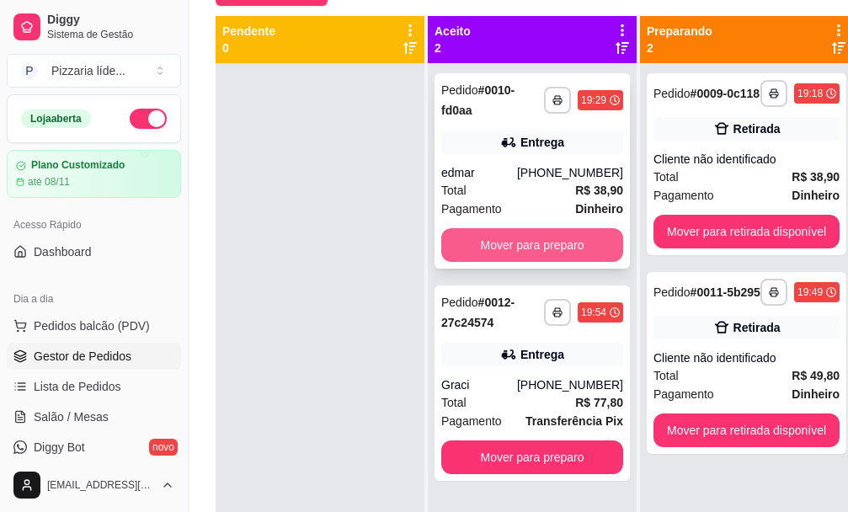
click at [519, 241] on button "Mover para preparo" at bounding box center [532, 245] width 182 height 34
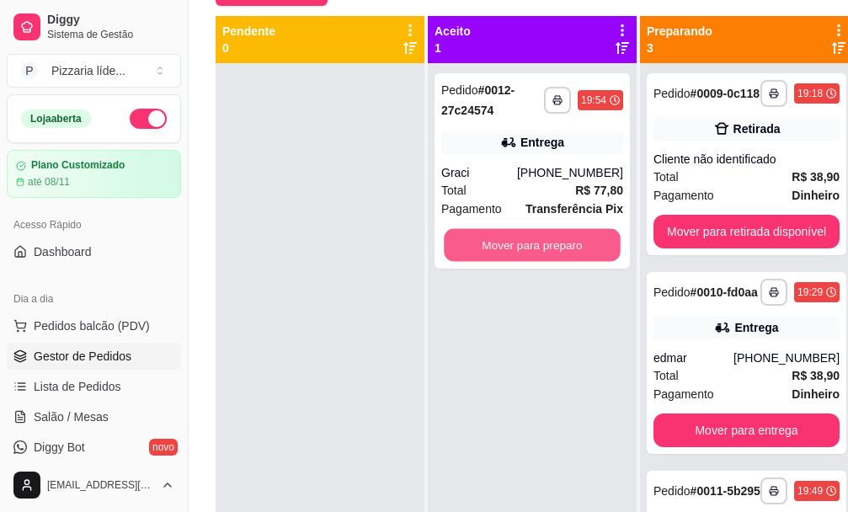
click at [519, 241] on button "Mover para preparo" at bounding box center [532, 245] width 177 height 33
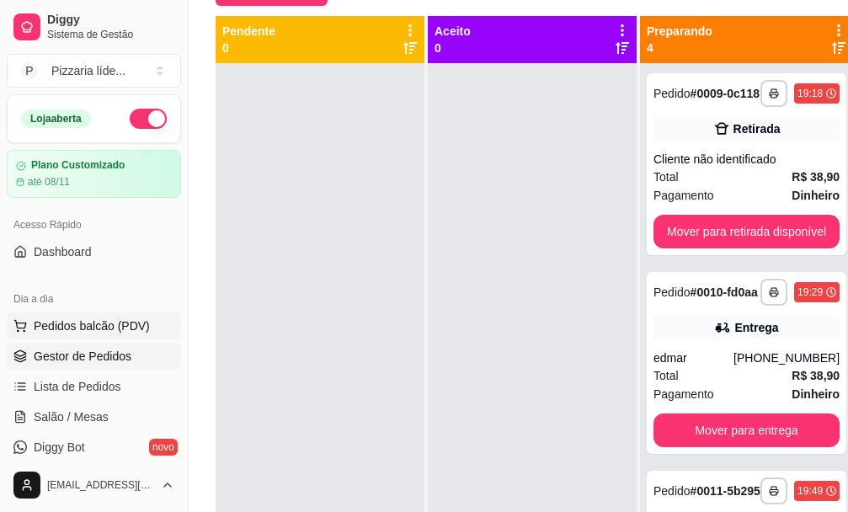
click at [75, 329] on span "Pedidos balcão (PDV)" at bounding box center [92, 326] width 116 height 17
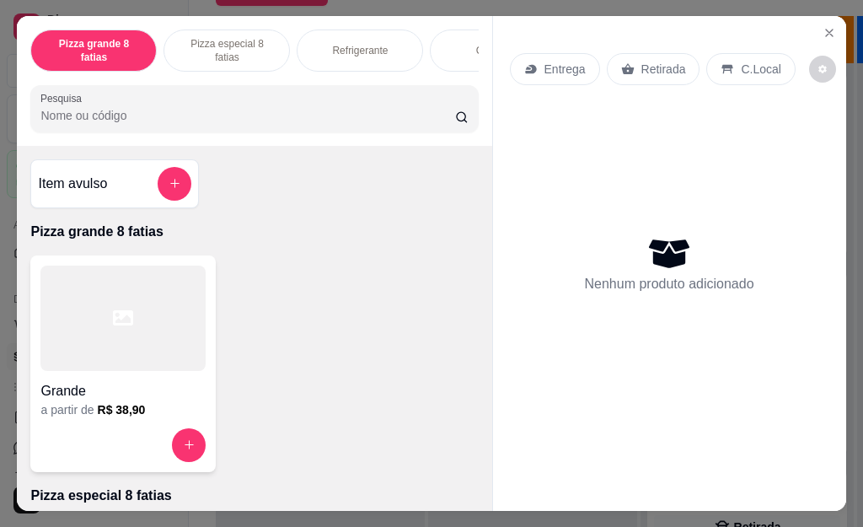
click at [123, 316] on icon at bounding box center [123, 318] width 20 height 20
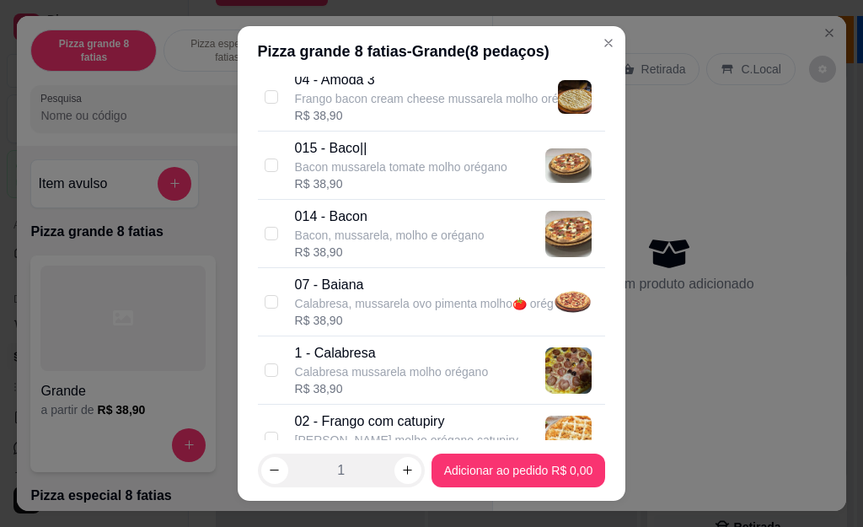
scroll to position [253, 0]
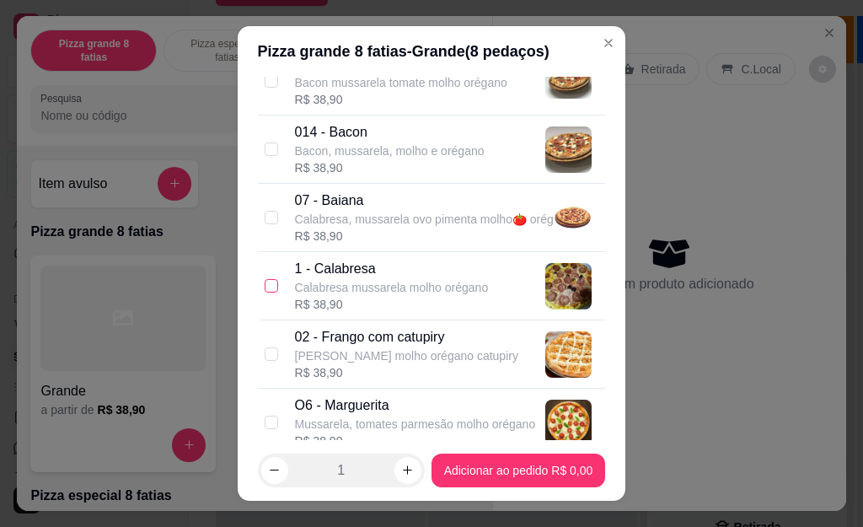
click at [265, 284] on input "checkbox" at bounding box center [271, 285] width 13 height 13
checkbox input "true"
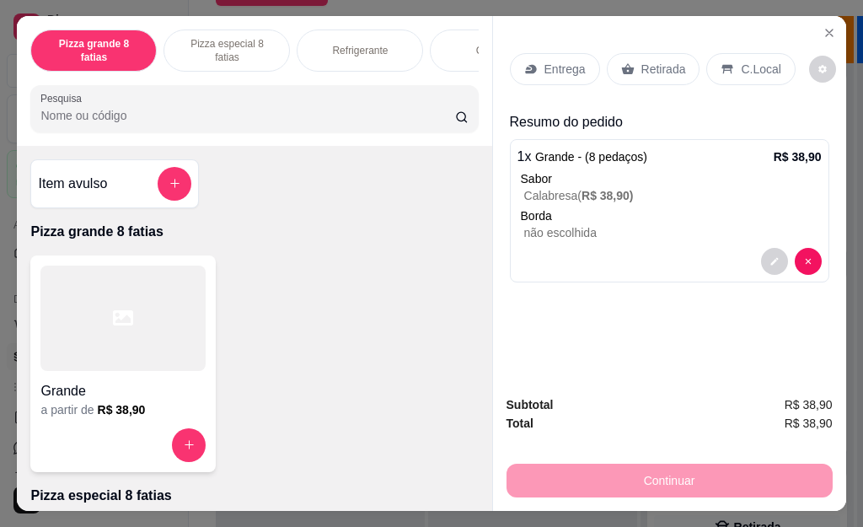
click at [121, 346] on div at bounding box center [122, 317] width 165 height 105
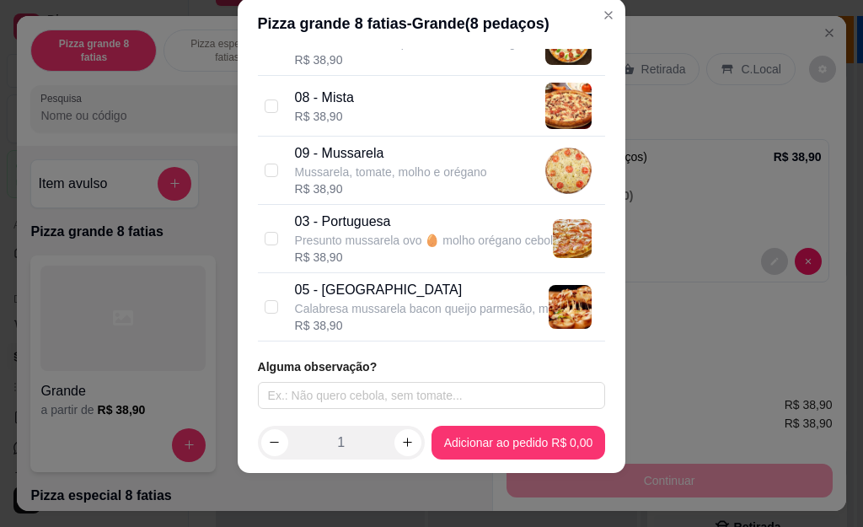
scroll to position [609, 0]
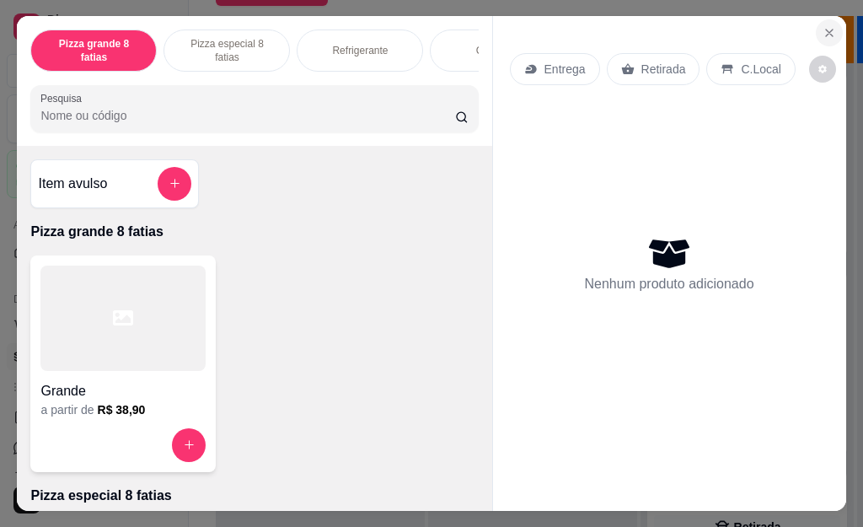
click at [822, 26] on icon "Close" at bounding box center [828, 32] width 13 height 13
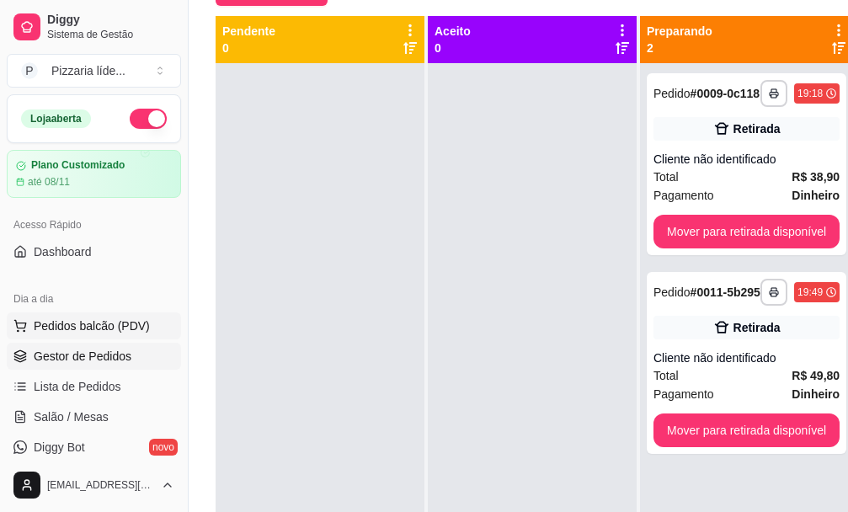
click at [75, 331] on span "Pedidos balcão (PDV)" at bounding box center [92, 326] width 116 height 17
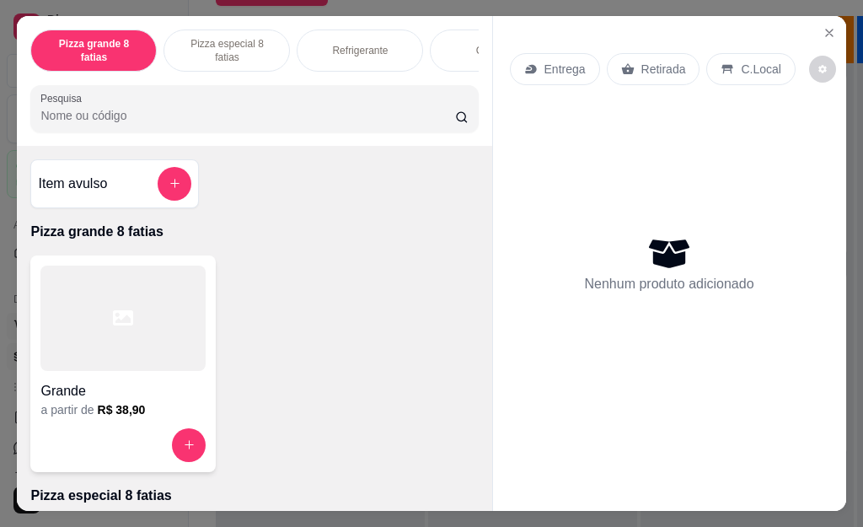
click at [75, 330] on div at bounding box center [122, 317] width 165 height 105
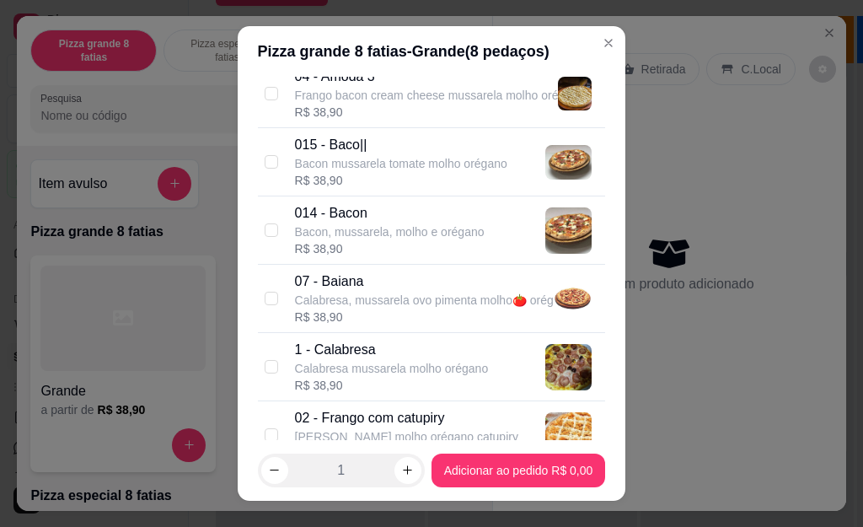
scroll to position [337, 0]
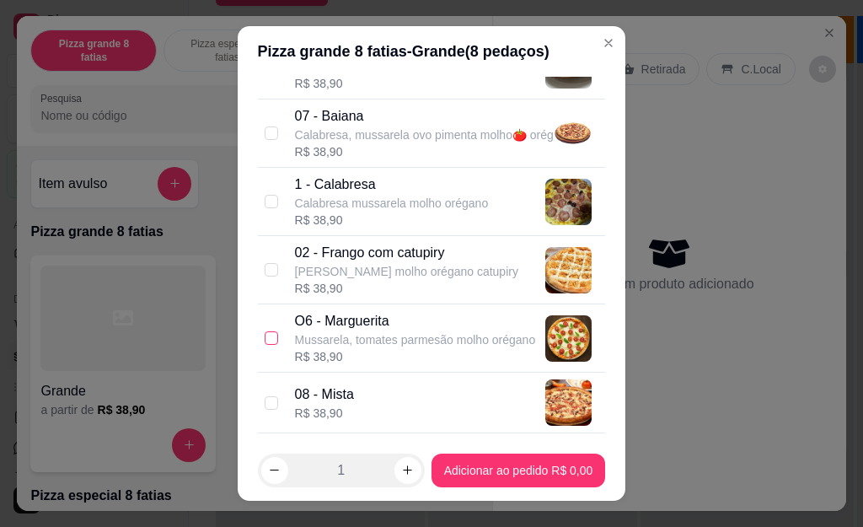
click at [265, 338] on input "checkbox" at bounding box center [271, 337] width 13 height 13
checkbox input "true"
click at [268, 466] on icon "decrease-product-quantity" at bounding box center [274, 469] width 13 height 13
click at [268, 474] on icon "decrease-product-quantity" at bounding box center [274, 469] width 13 height 13
click at [268, 472] on icon "decrease-product-quantity" at bounding box center [274, 469] width 13 height 13
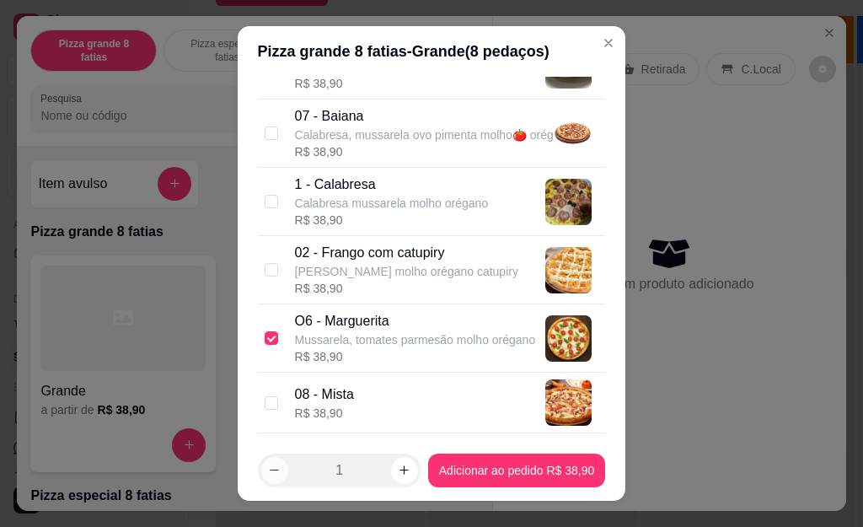
click at [268, 472] on icon "decrease-product-quantity" at bounding box center [274, 469] width 13 height 13
click at [586, 40] on div "Entrega Retirada C.Local" at bounding box center [669, 69] width 319 height 59
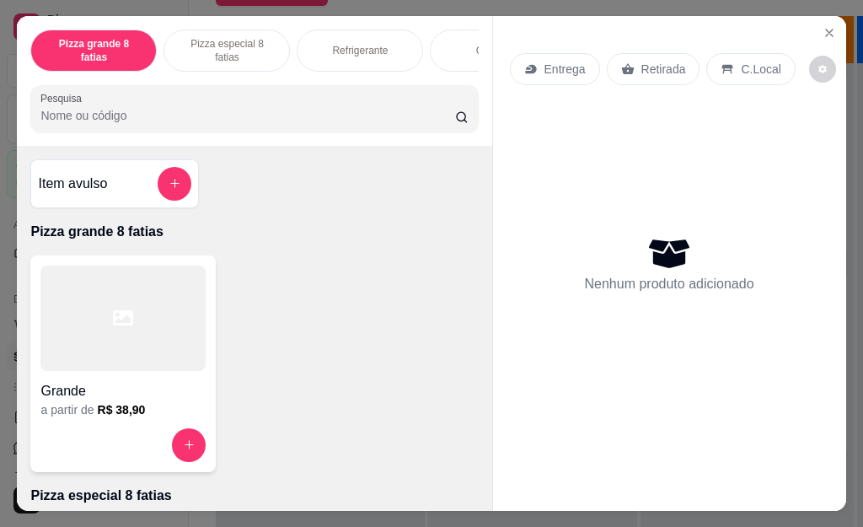
click at [122, 383] on div "Grande" at bounding box center [122, 386] width 165 height 30
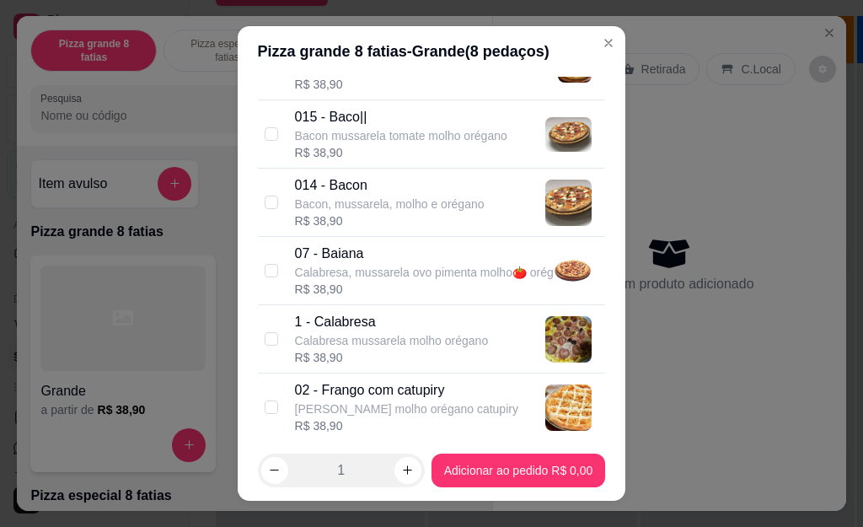
scroll to position [253, 0]
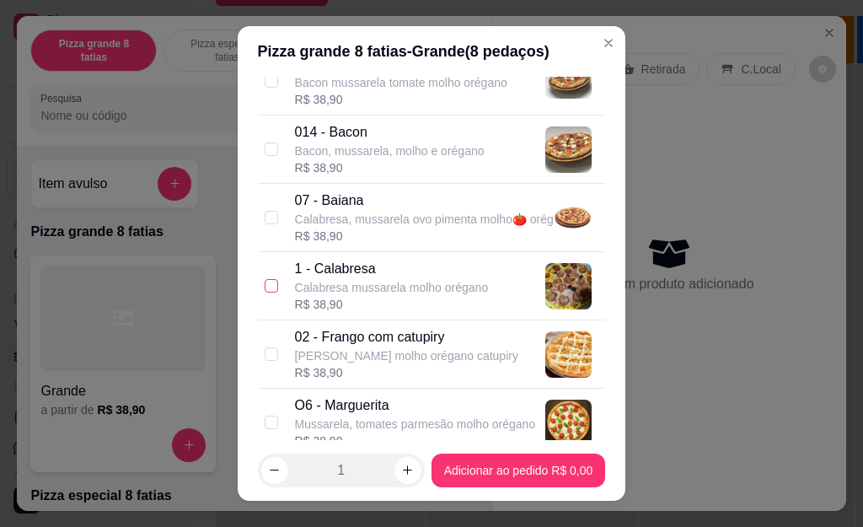
click at [265, 286] on input "checkbox" at bounding box center [271, 285] width 13 height 13
checkbox input "true"
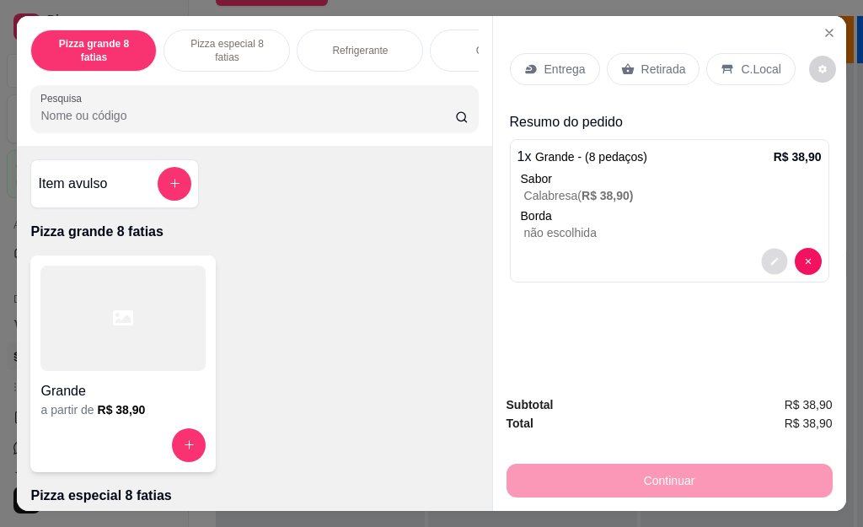
click at [770, 257] on icon "decrease-product-quantity" at bounding box center [774, 261] width 8 height 8
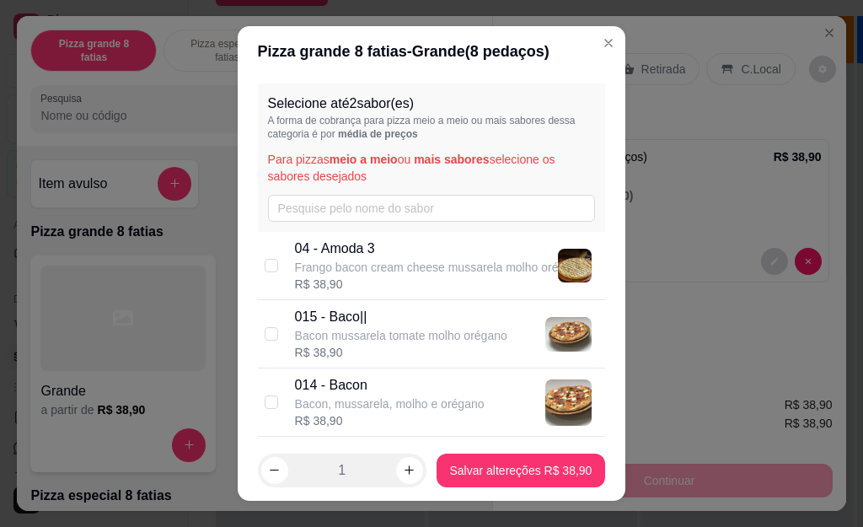
click at [581, 53] on div "Entrega Retirada C.Local" at bounding box center [653, 69] width 286 height 32
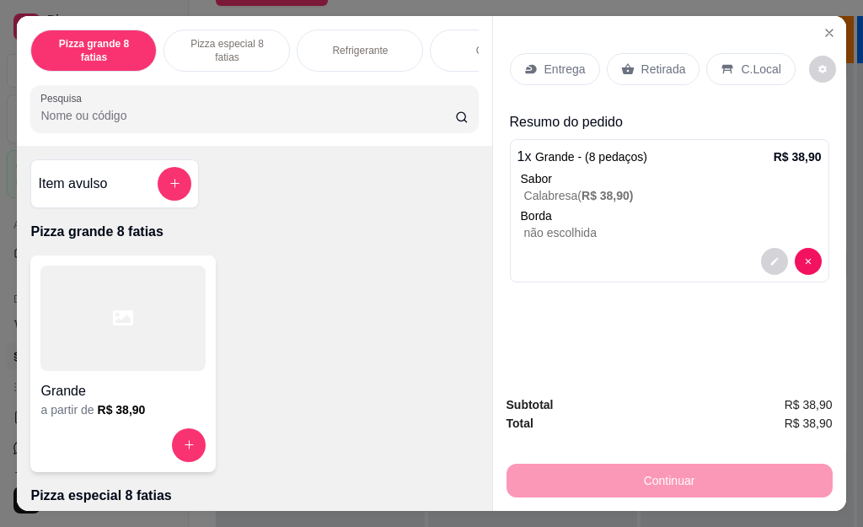
scroll to position [45, 0]
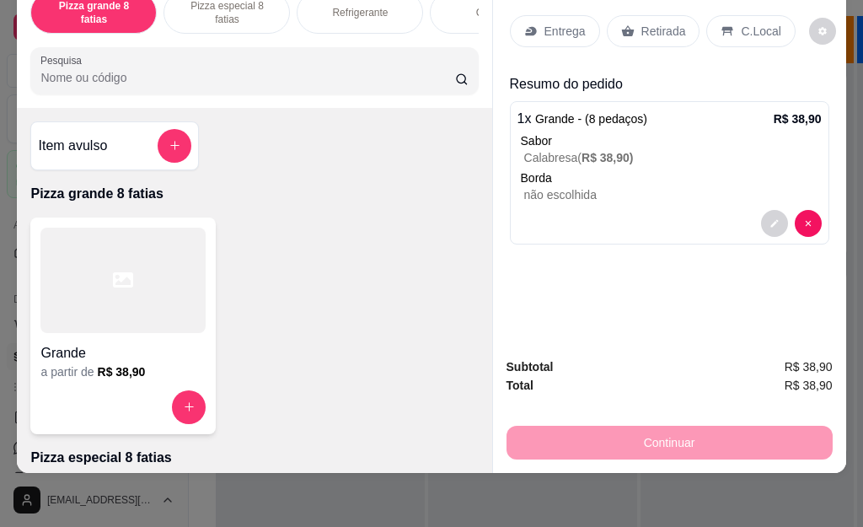
click at [658, 15] on div "Retirada" at bounding box center [654, 31] width 94 height 32
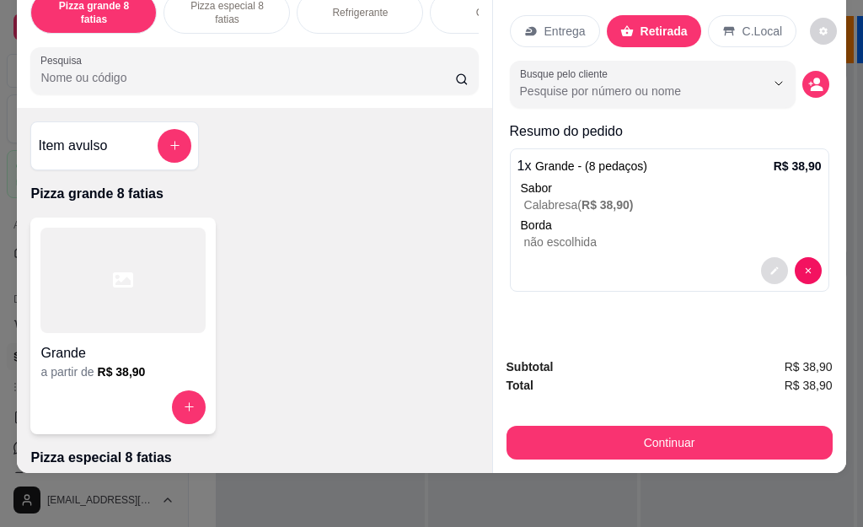
click at [772, 259] on button "decrease-product-quantity" at bounding box center [774, 270] width 27 height 27
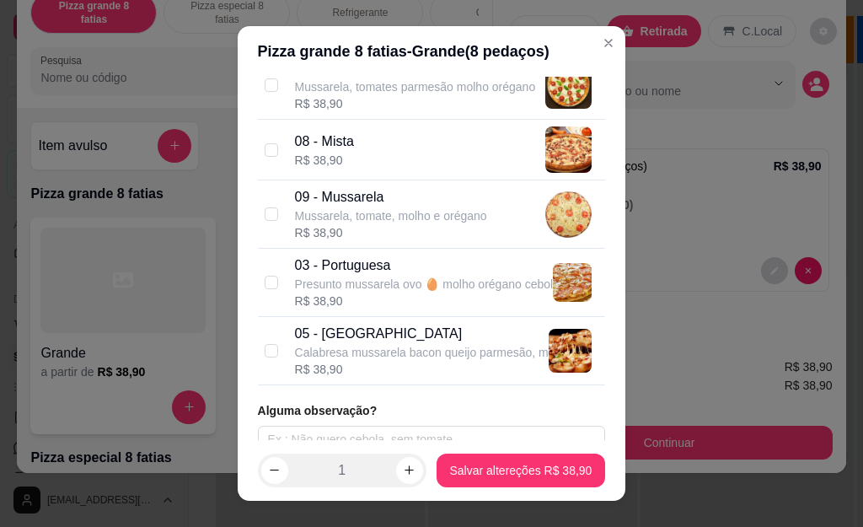
scroll to position [609, 0]
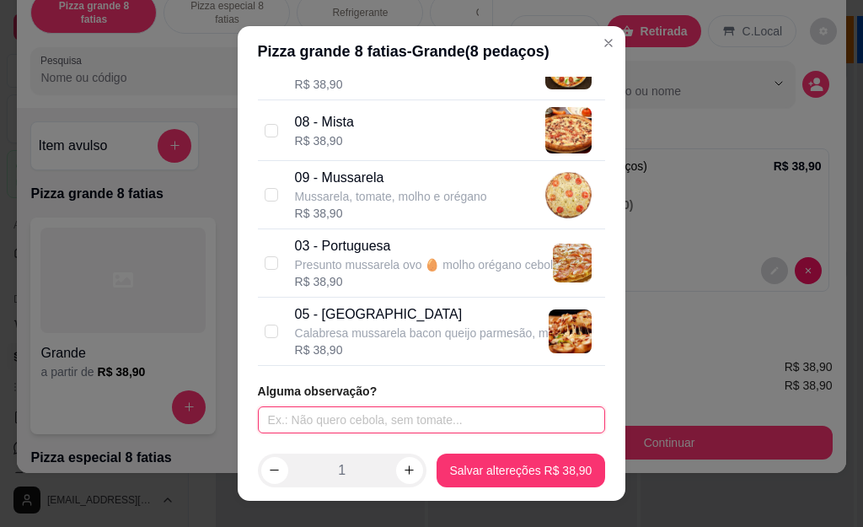
click at [329, 417] on input "text" at bounding box center [432, 419] width 348 height 27
type input "metade queijo e presunto"
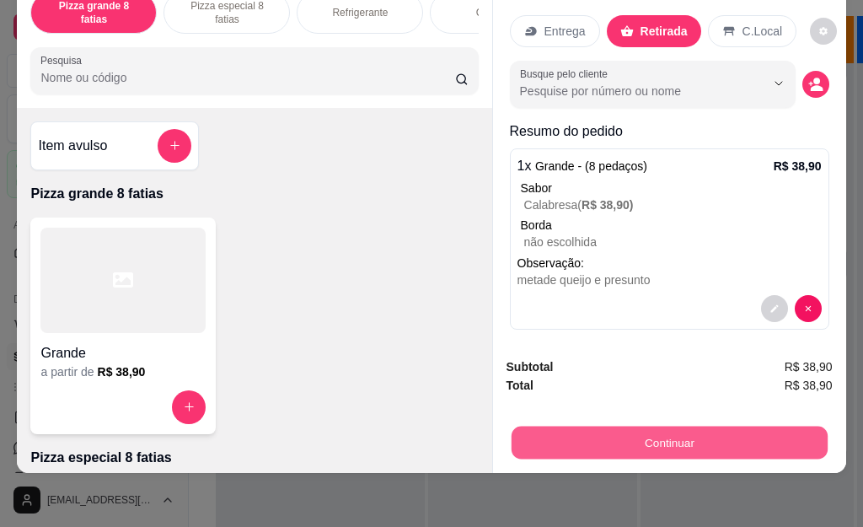
click at [597, 428] on button "Continuar" at bounding box center [669, 442] width 316 height 33
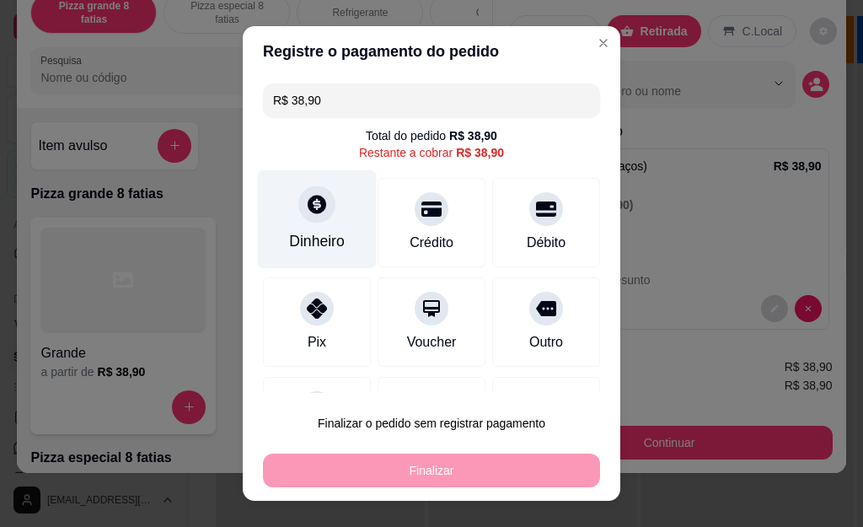
click at [323, 215] on div "Dinheiro" at bounding box center [317, 219] width 119 height 99
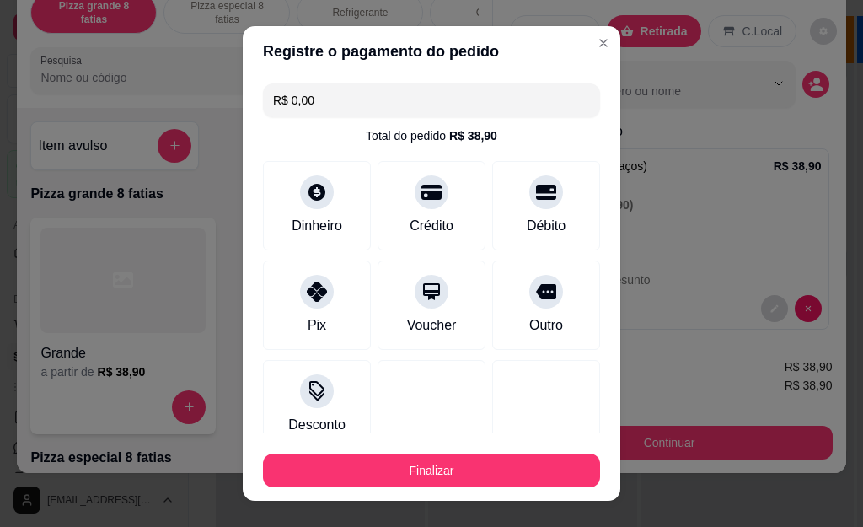
type input "R$ 0,00"
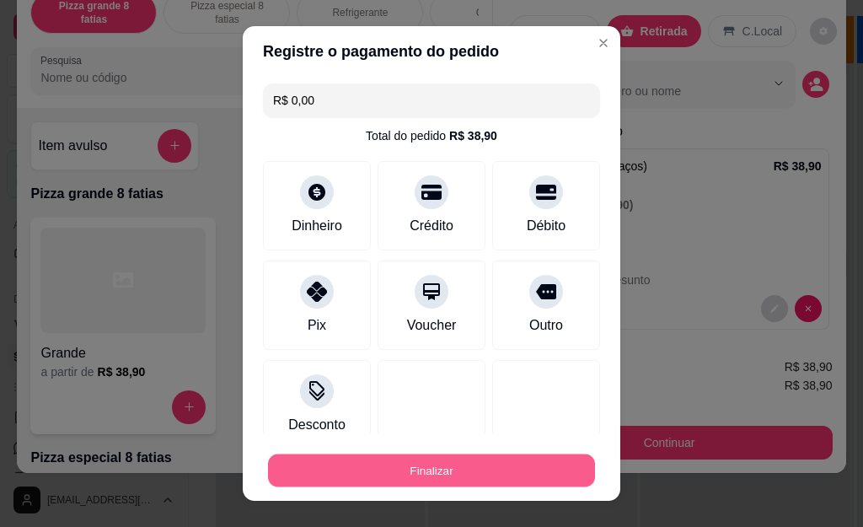
click at [420, 466] on button "Finalizar" at bounding box center [431, 469] width 327 height 33
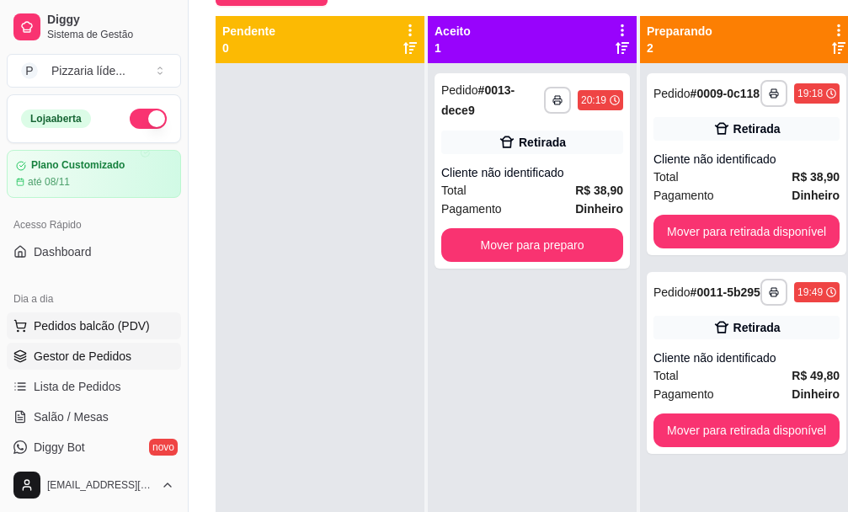
click at [66, 328] on span "Pedidos balcão (PDV)" at bounding box center [92, 326] width 116 height 17
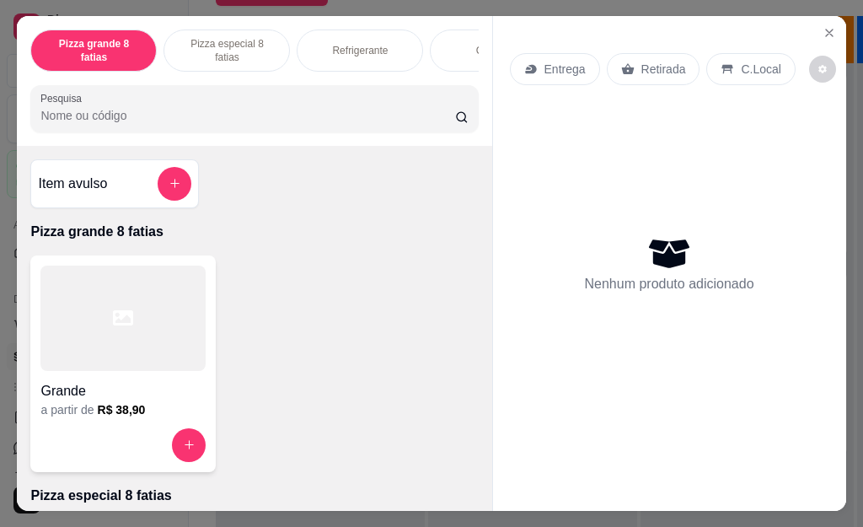
click at [116, 324] on icon at bounding box center [123, 317] width 20 height 15
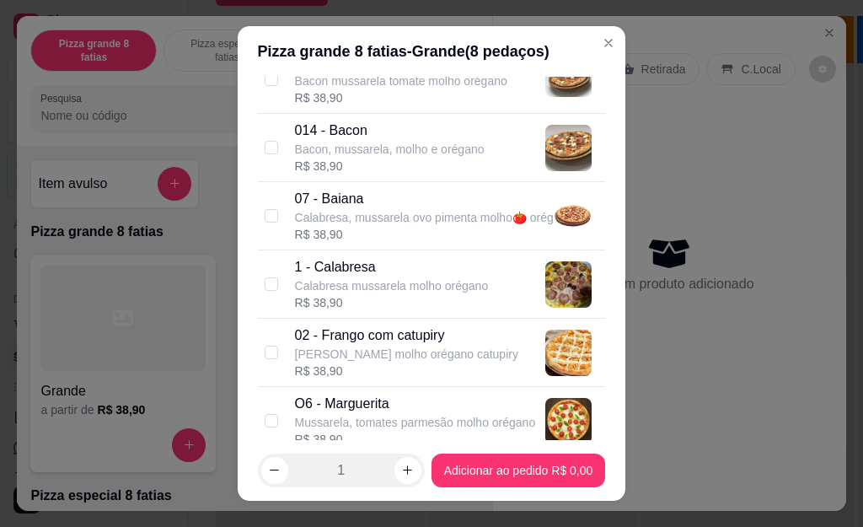
scroll to position [337, 0]
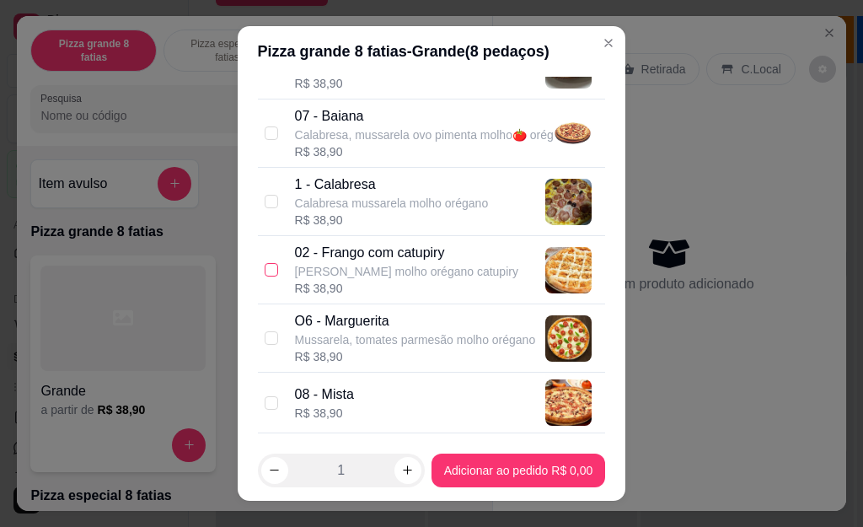
click at [265, 268] on input "checkbox" at bounding box center [271, 269] width 13 height 13
checkbox input "true"
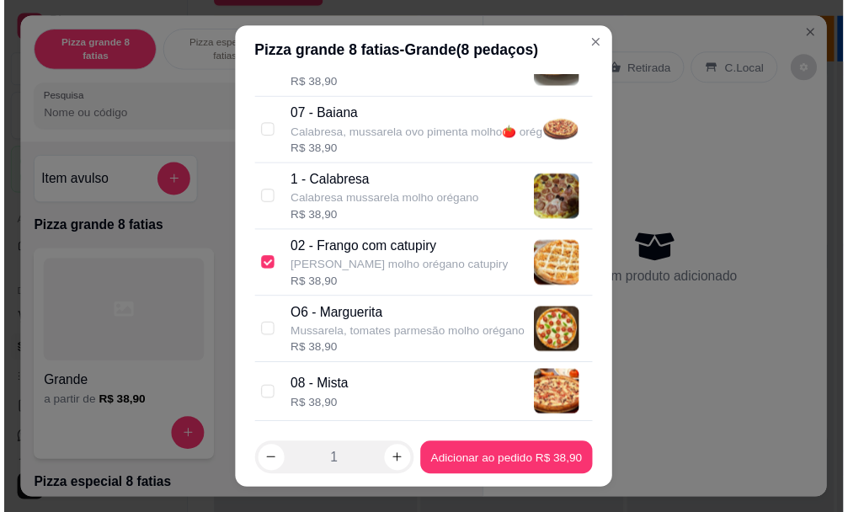
scroll to position [609, 0]
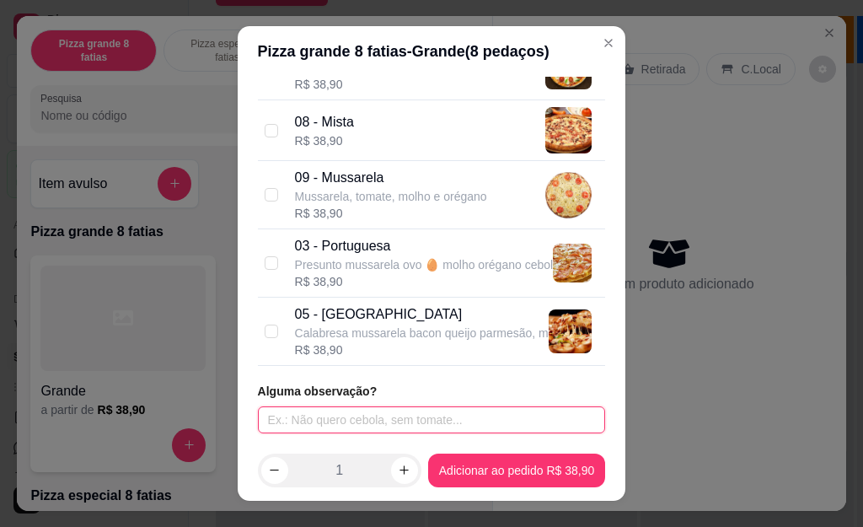
click at [393, 418] on input "text" at bounding box center [432, 419] width 348 height 27
type input "meia portuguesa"
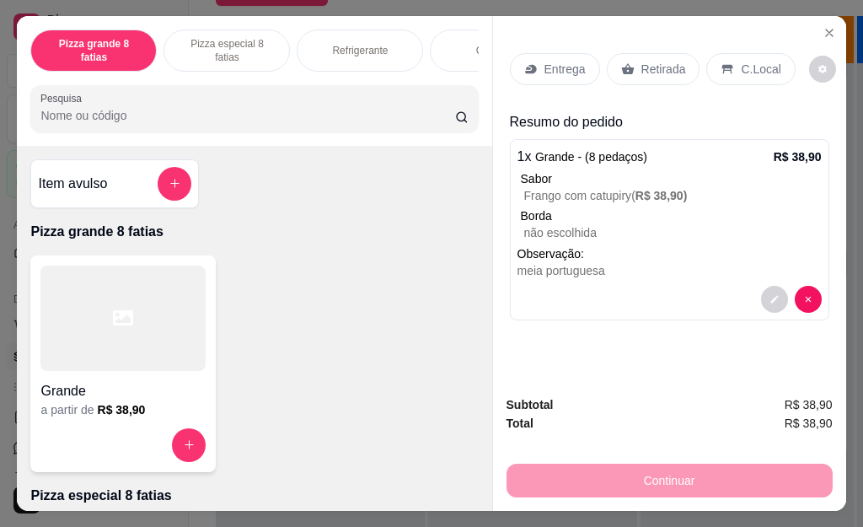
click at [557, 63] on p "Entrega" at bounding box center [564, 69] width 41 height 17
click at [641, 61] on p "Retirada" at bounding box center [663, 69] width 45 height 17
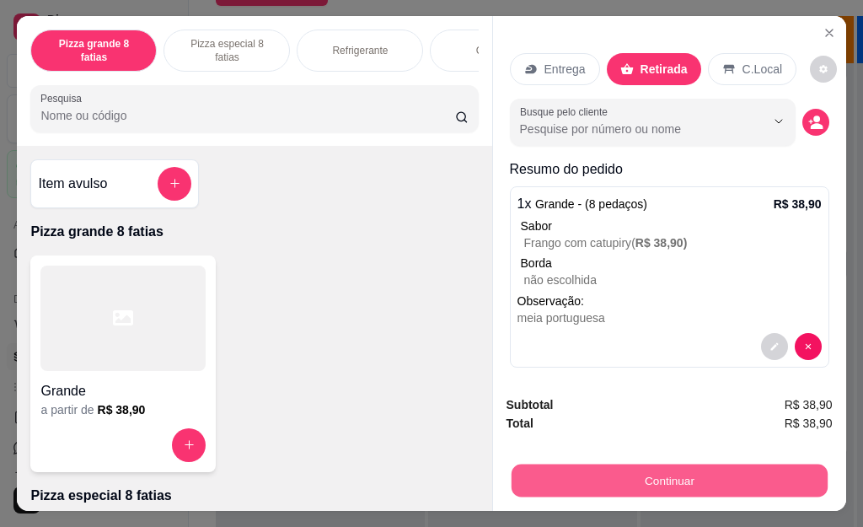
click at [709, 476] on button "Continuar" at bounding box center [669, 480] width 316 height 33
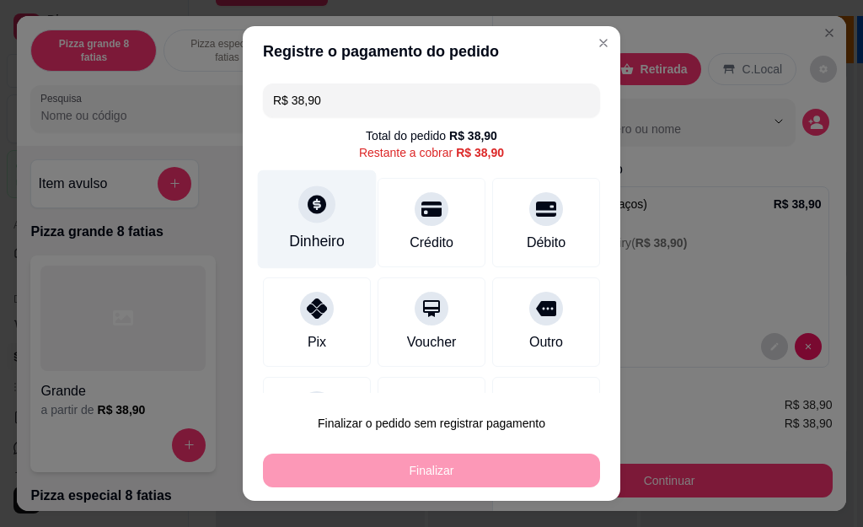
click at [301, 217] on div at bounding box center [316, 204] width 37 height 37
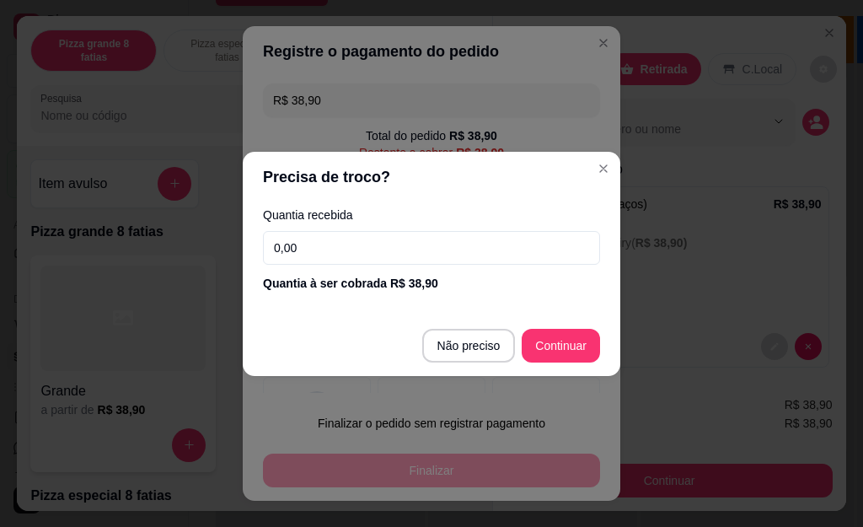
click at [579, 346] on div "R$ 38,90 Total do pedido R$ 38,90 Restante a cobrar R$ 38,90 Dinheiro Crédito D…" at bounding box center [431, 235] width 377 height 316
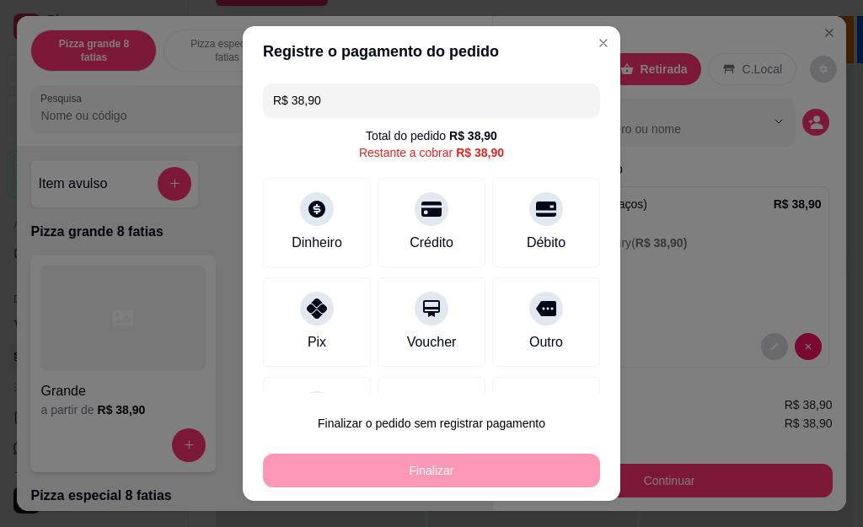
click at [424, 471] on div "Finalizar" at bounding box center [431, 470] width 337 height 34
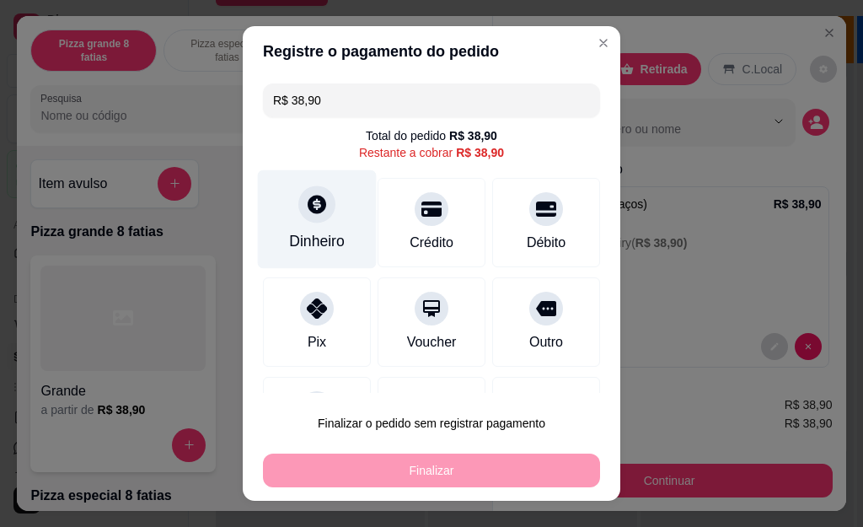
click at [313, 206] on icon at bounding box center [317, 204] width 22 height 22
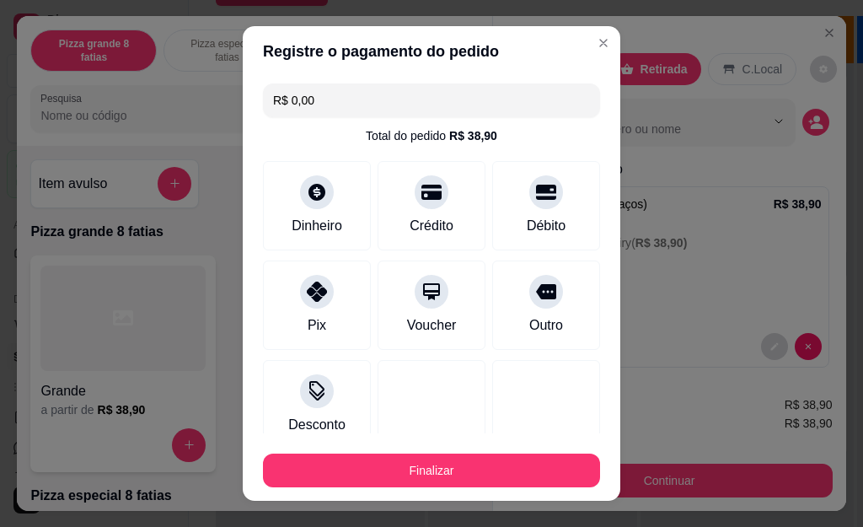
type input "R$ 0,00"
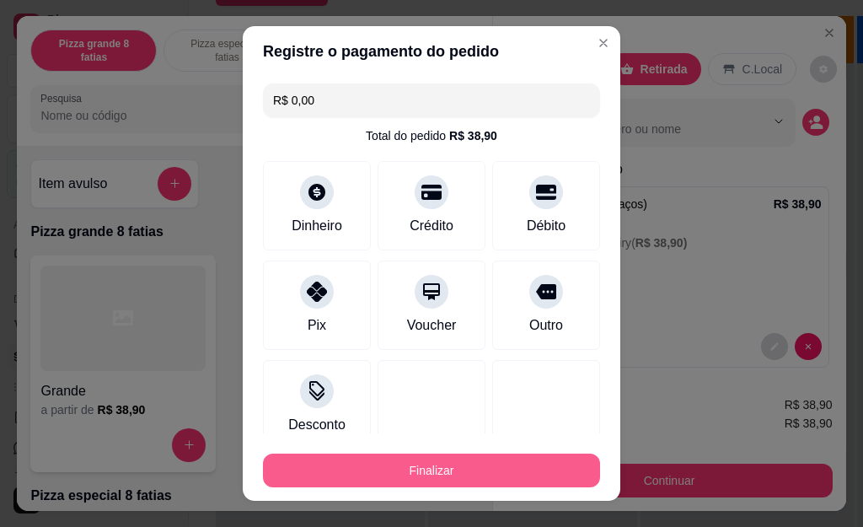
click at [440, 464] on button "Finalizar" at bounding box center [431, 470] width 337 height 34
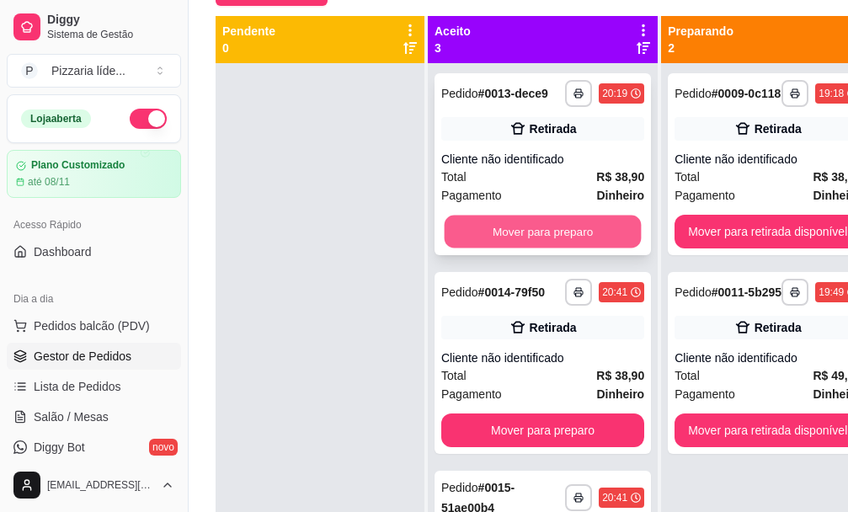
click at [506, 245] on button "Mover para preparo" at bounding box center [543, 232] width 197 height 33
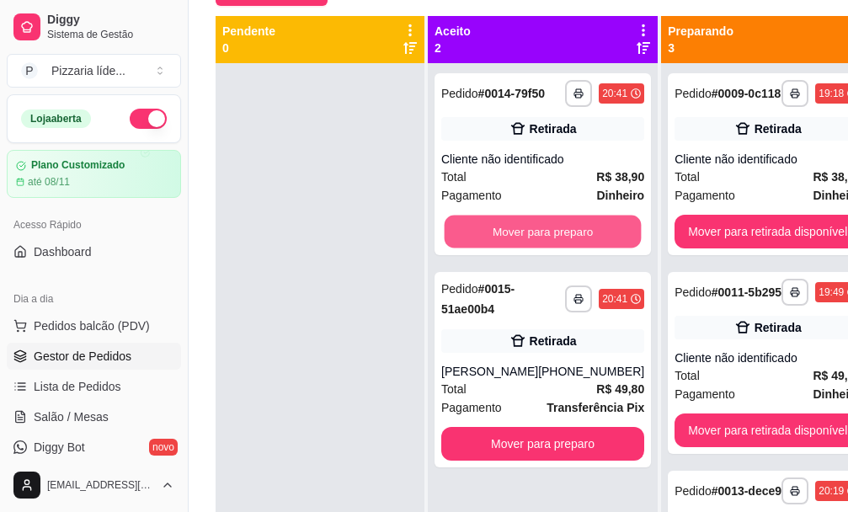
click at [506, 248] on button "Mover para preparo" at bounding box center [543, 232] width 197 height 33
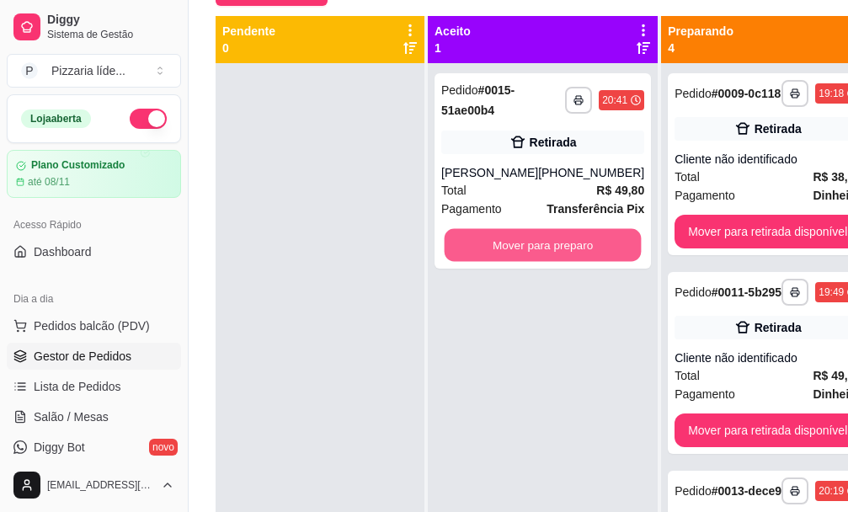
click at [506, 248] on button "Mover para preparo" at bounding box center [543, 245] width 197 height 33
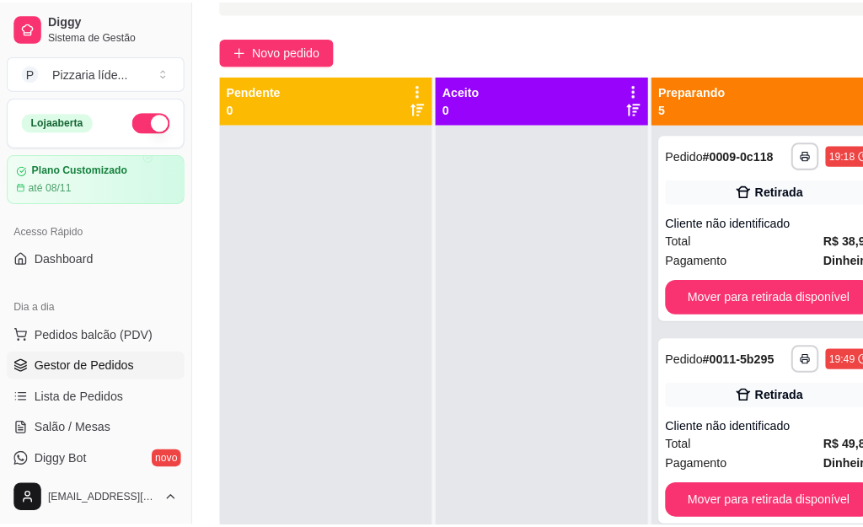
scroll to position [4, 0]
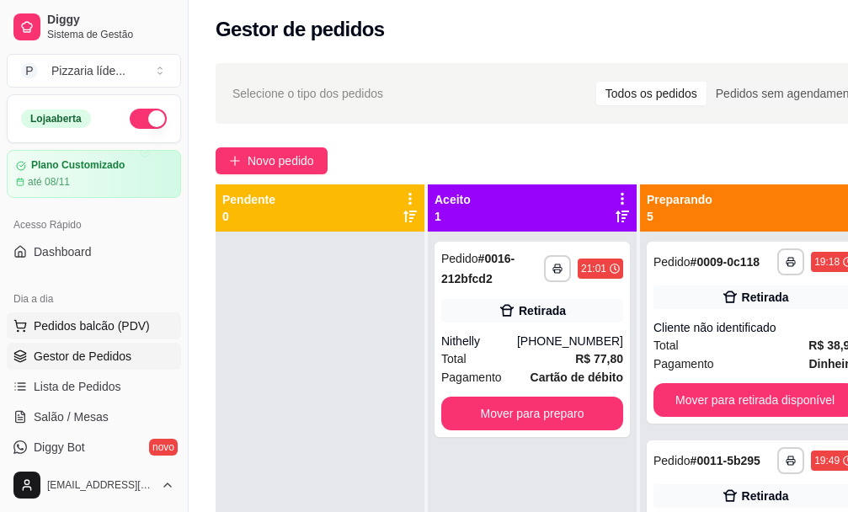
click at [51, 330] on span "Pedidos balcão (PDV)" at bounding box center [92, 326] width 116 height 17
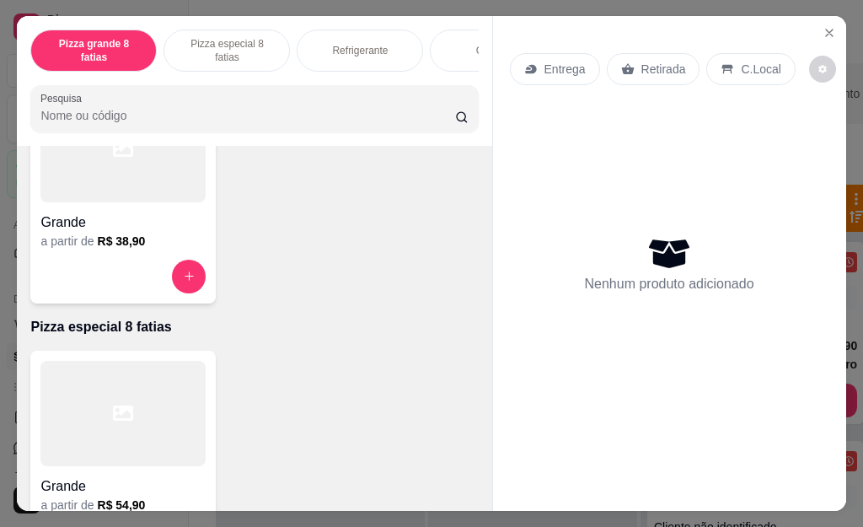
scroll to position [84, 0]
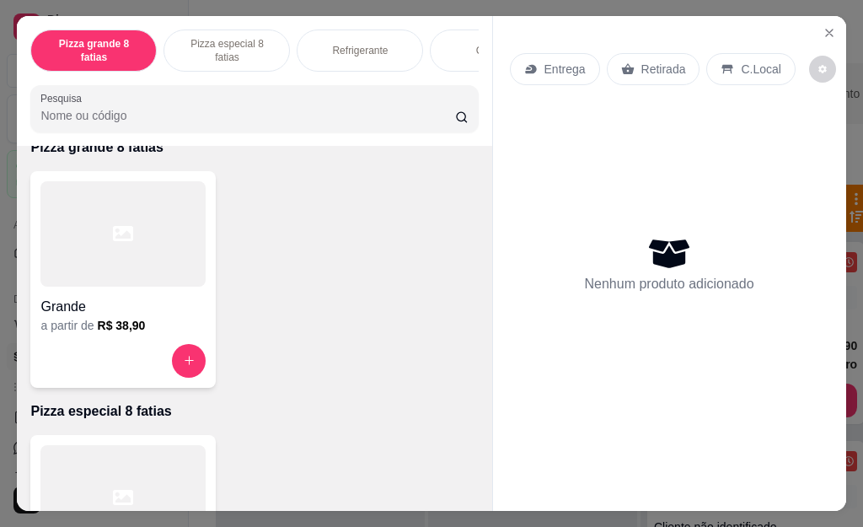
click at [104, 235] on div at bounding box center [122, 233] width 165 height 105
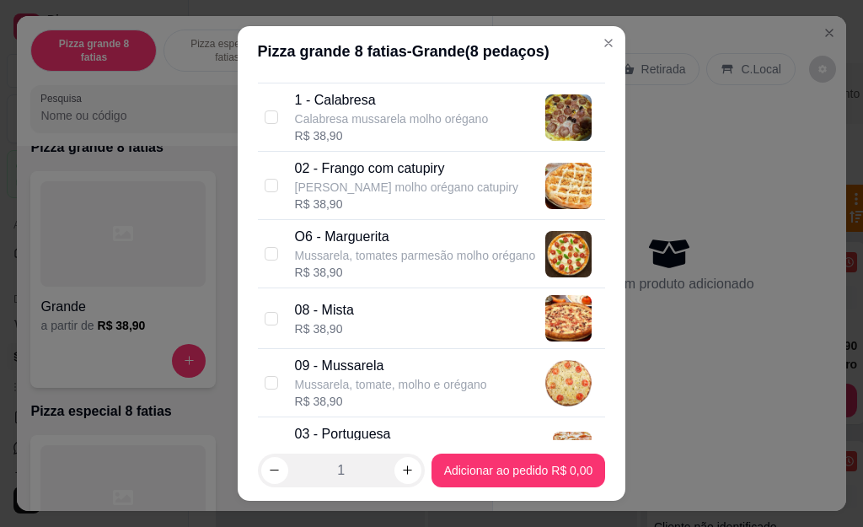
scroll to position [506, 0]
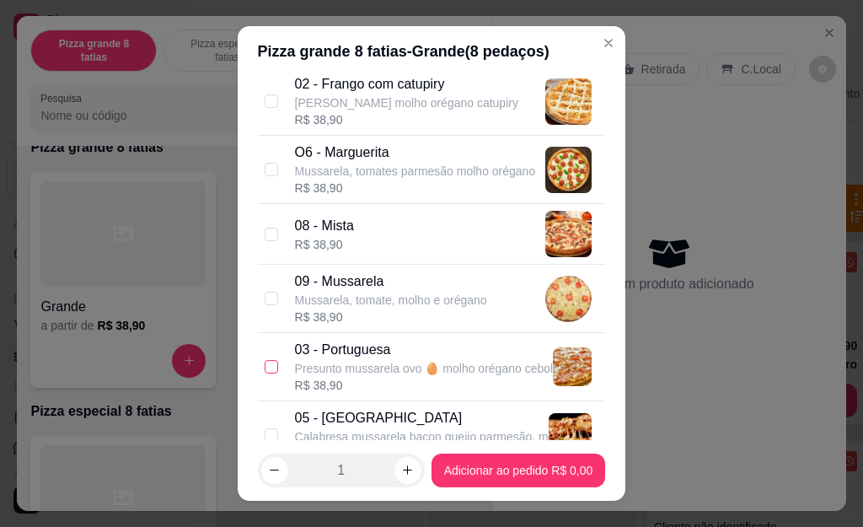
click at [265, 365] on input "checkbox" at bounding box center [271, 366] width 13 height 13
checkbox input "true"
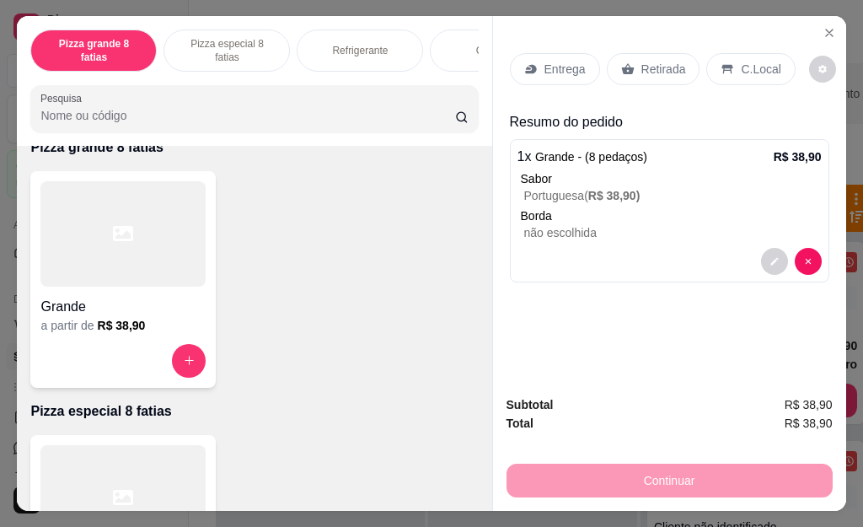
click at [641, 65] on p "Retirada" at bounding box center [663, 69] width 45 height 17
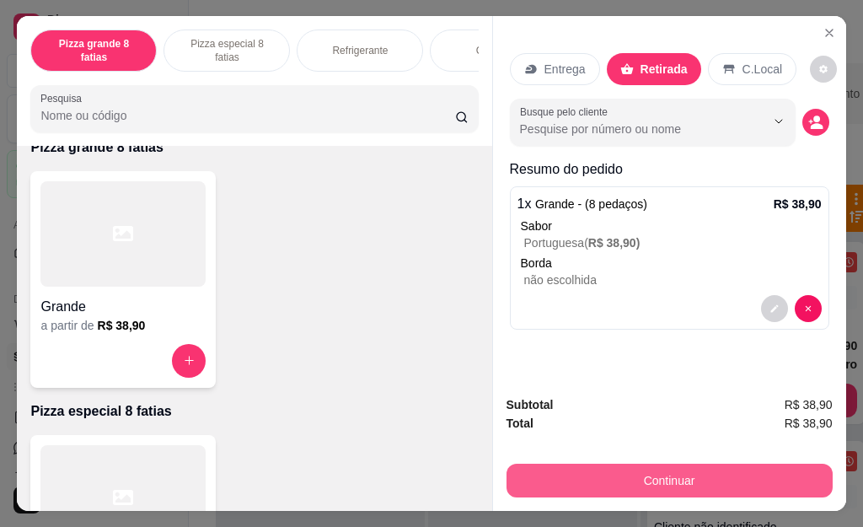
click at [669, 475] on button "Continuar" at bounding box center [669, 480] width 326 height 34
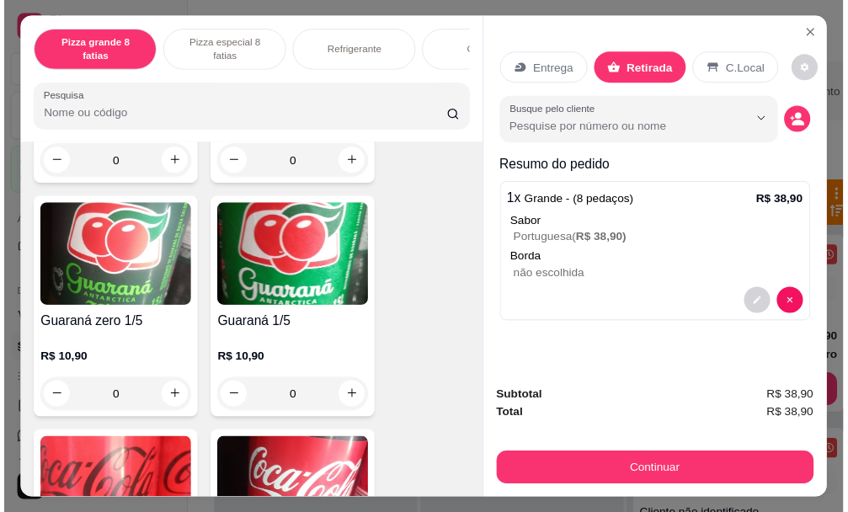
scroll to position [2191, 0]
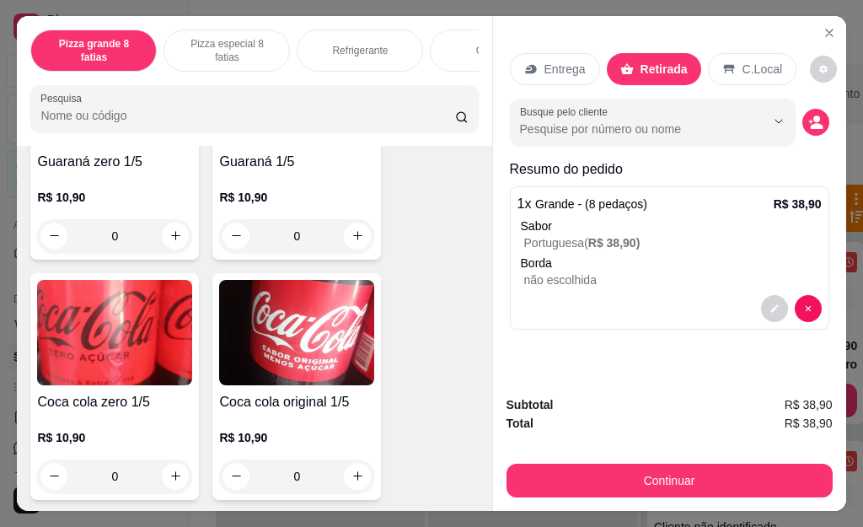
click at [116, 341] on img at bounding box center [114, 332] width 155 height 105
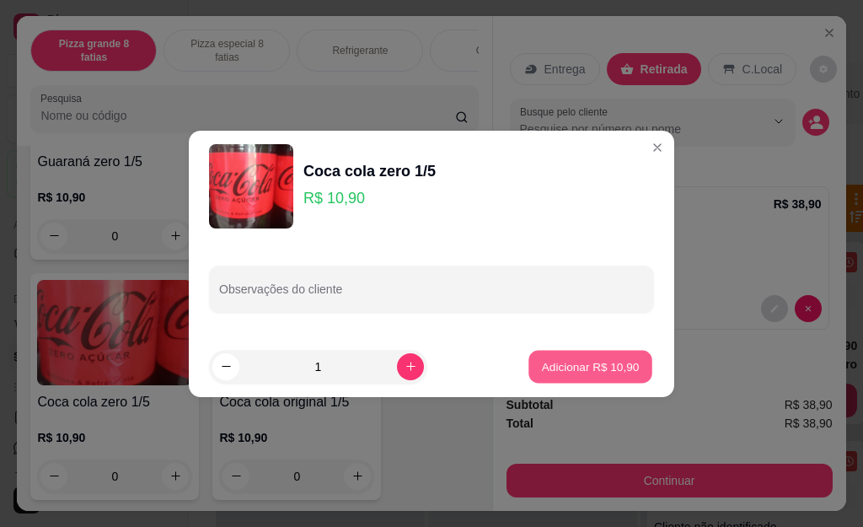
click at [577, 359] on p "Adicionar R$ 10,90" at bounding box center [591, 366] width 98 height 16
type input "1"
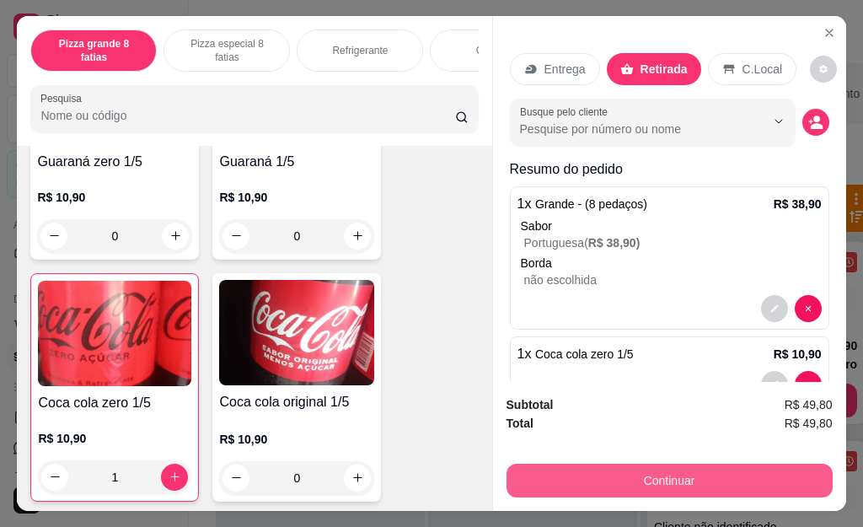
click at [594, 473] on button "Continuar" at bounding box center [669, 480] width 326 height 34
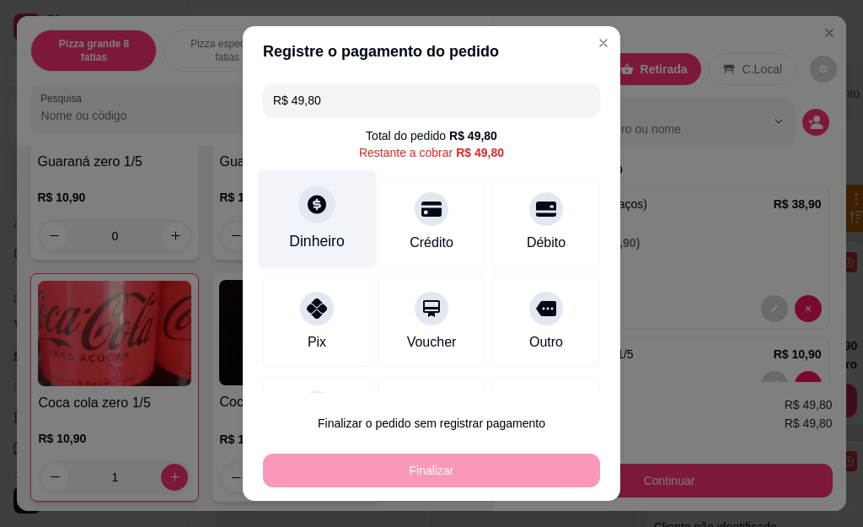
click at [317, 221] on div "Dinheiro" at bounding box center [317, 219] width 119 height 99
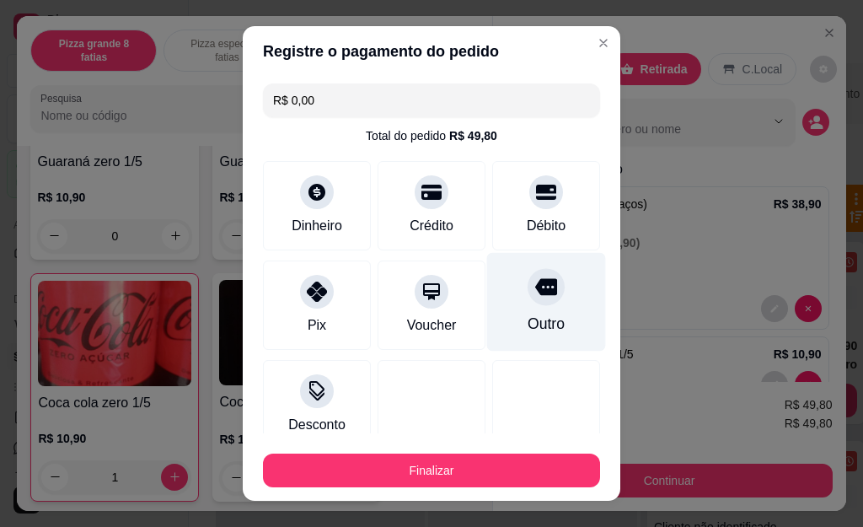
type input "R$ 0,00"
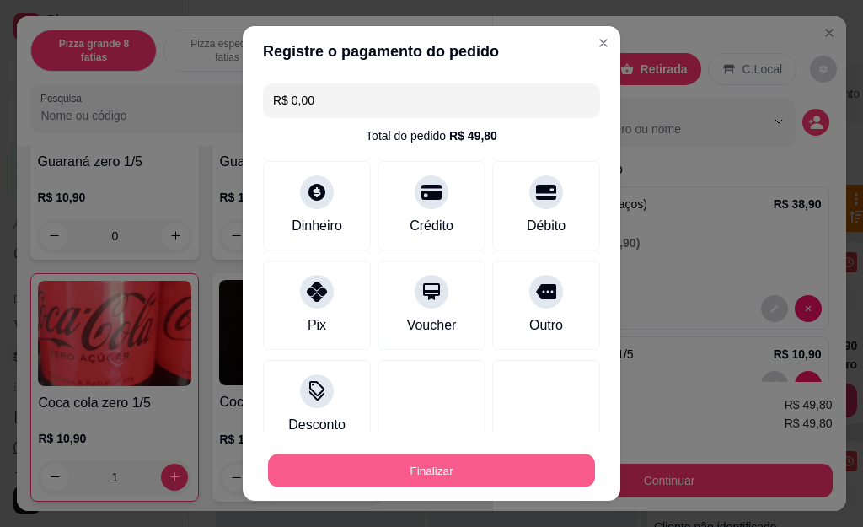
click at [428, 473] on button "Finalizar" at bounding box center [431, 469] width 327 height 33
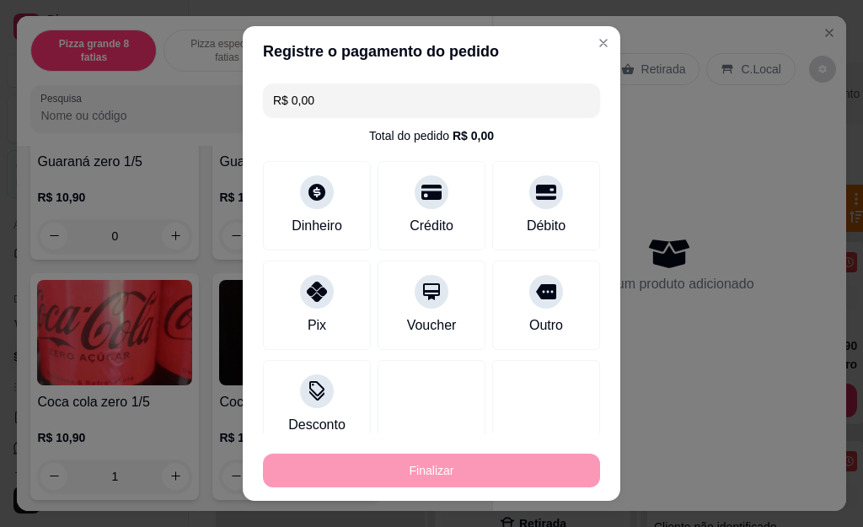
type input "0"
type input "-R$ 49,80"
